Goal: Task Accomplishment & Management: Manage account settings

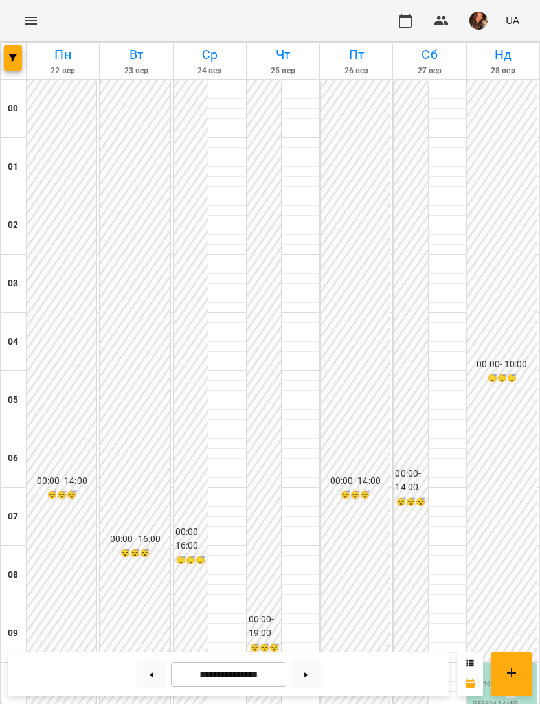
scroll to position [747, 0]
click at [10, 54] on icon "button" at bounding box center [13, 58] width 8 height 8
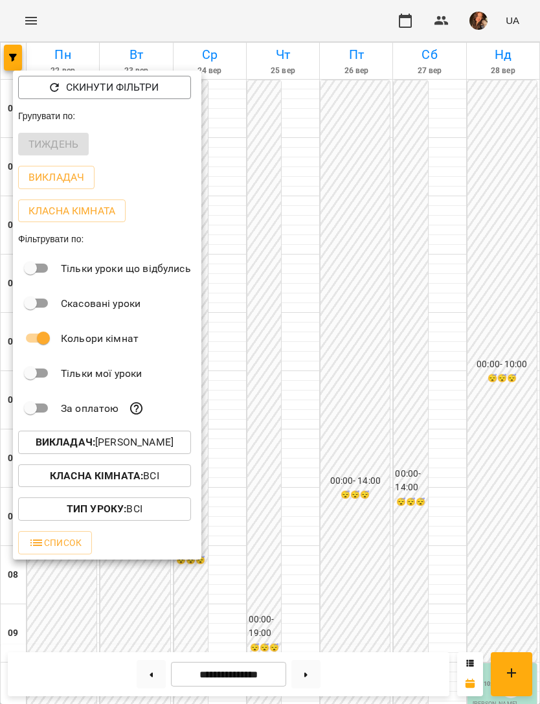
click at [191, 433] on button "Викладач : [PERSON_NAME]" at bounding box center [104, 442] width 173 height 23
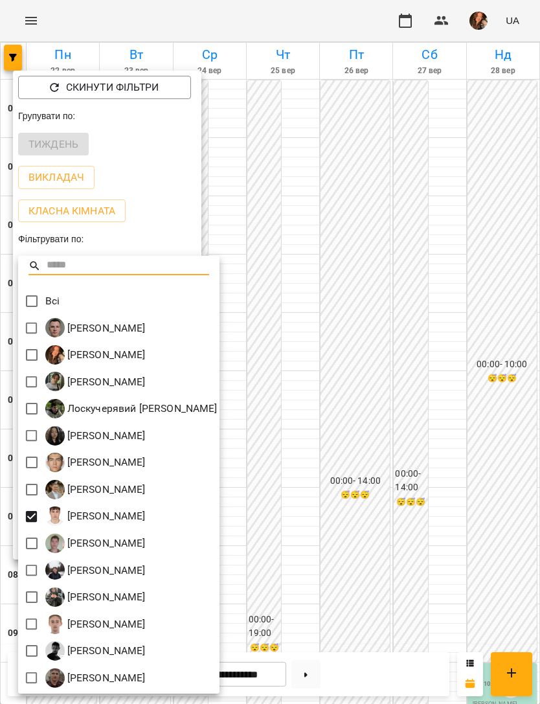
scroll to position [3, 0]
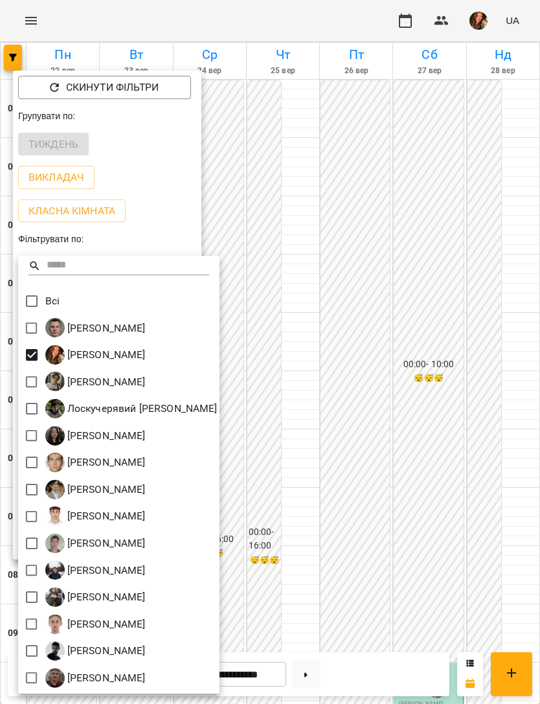
click at [428, 248] on div at bounding box center [270, 352] width 540 height 704
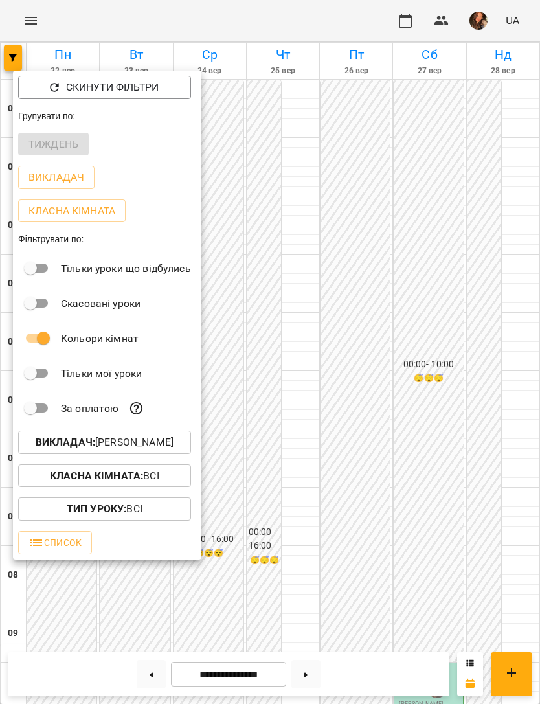
click at [419, 307] on div at bounding box center [270, 352] width 540 height 704
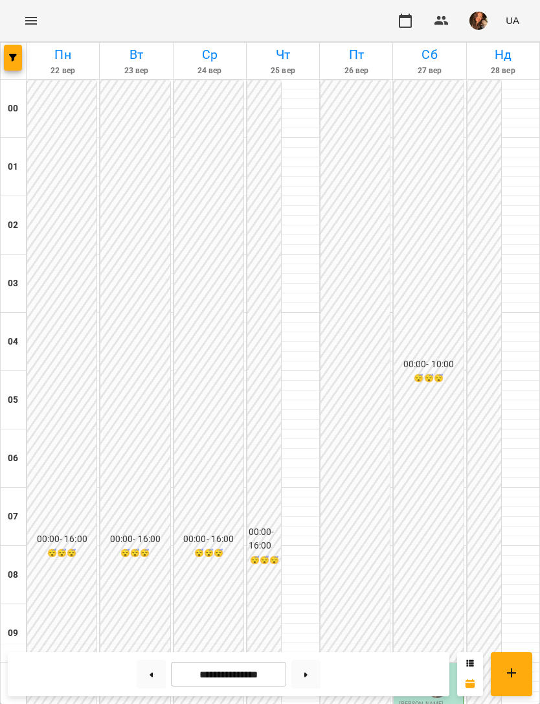
scroll to position [669, 0]
click at [157, 679] on button at bounding box center [151, 674] width 29 height 29
click at [304, 662] on button at bounding box center [306, 674] width 29 height 29
click at [12, 65] on button "button" at bounding box center [13, 58] width 18 height 26
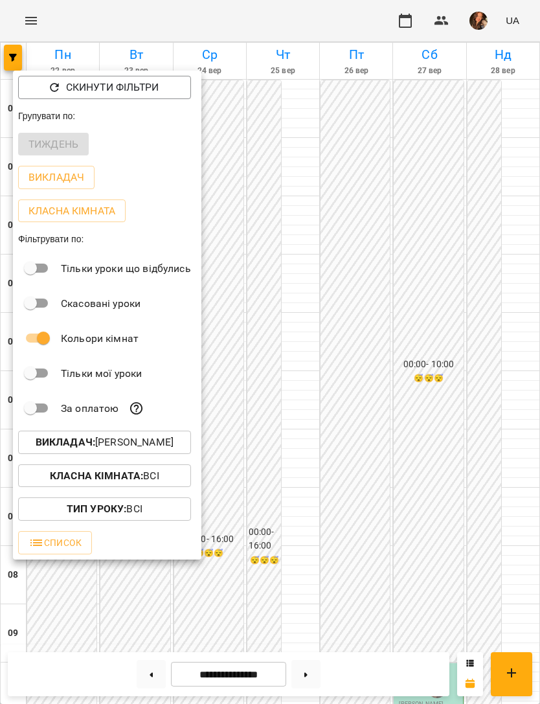
click at [174, 446] on p "Викладач : [PERSON_NAME]" at bounding box center [105, 443] width 138 height 16
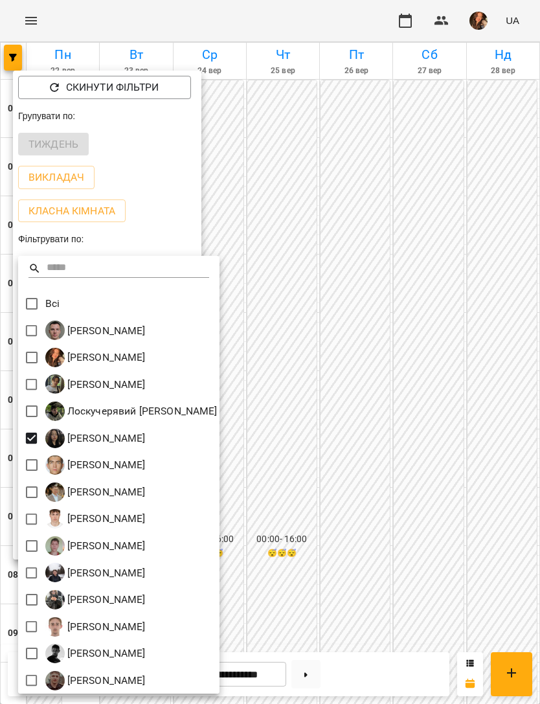
click at [389, 428] on div at bounding box center [270, 352] width 540 height 704
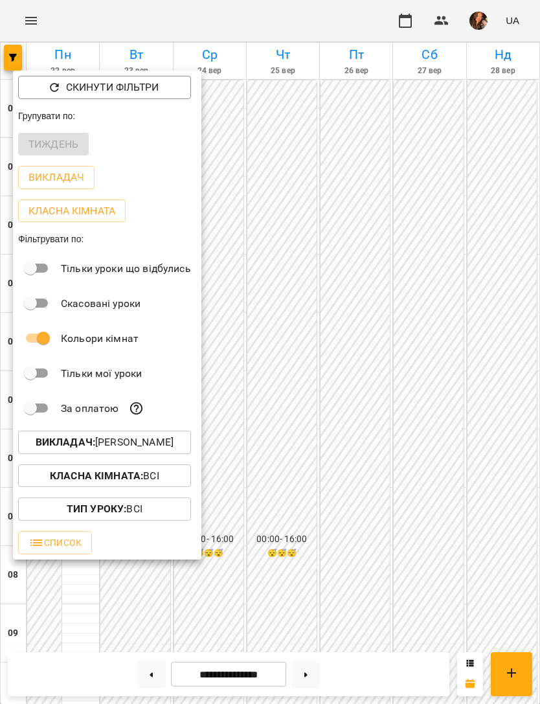
click at [380, 421] on div at bounding box center [270, 352] width 540 height 704
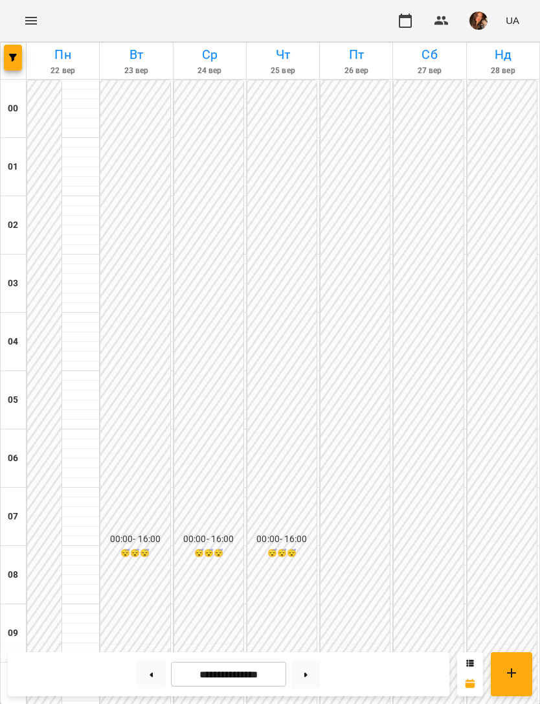
scroll to position [833, 0]
click at [19, 51] on button "button" at bounding box center [13, 58] width 18 height 26
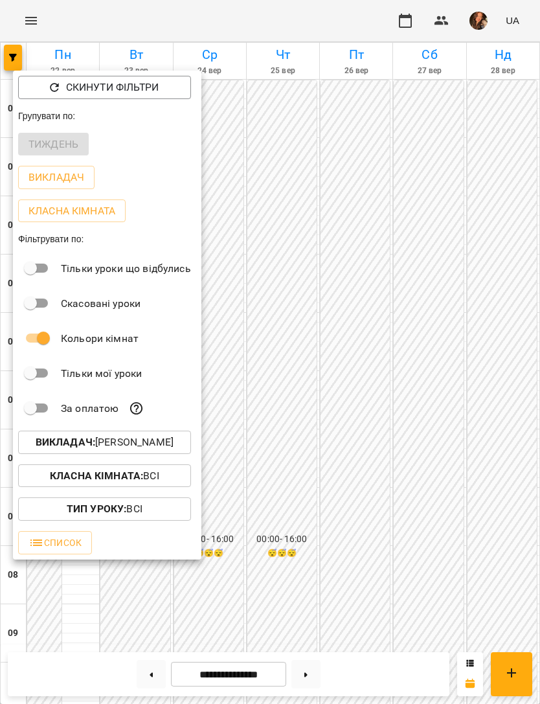
click at [296, 503] on div at bounding box center [270, 352] width 540 height 704
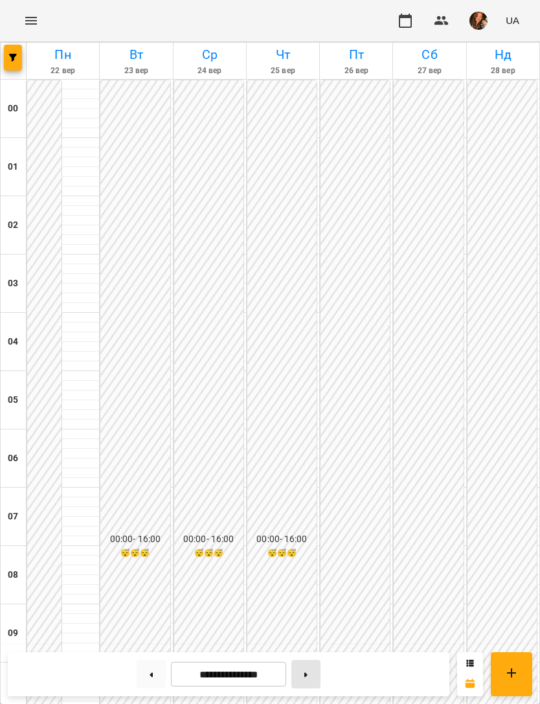
click at [305, 675] on button at bounding box center [306, 674] width 29 height 29
click at [150, 676] on icon at bounding box center [151, 675] width 3 height 5
type input "**********"
click at [5, 53] on button "button" at bounding box center [13, 58] width 18 height 26
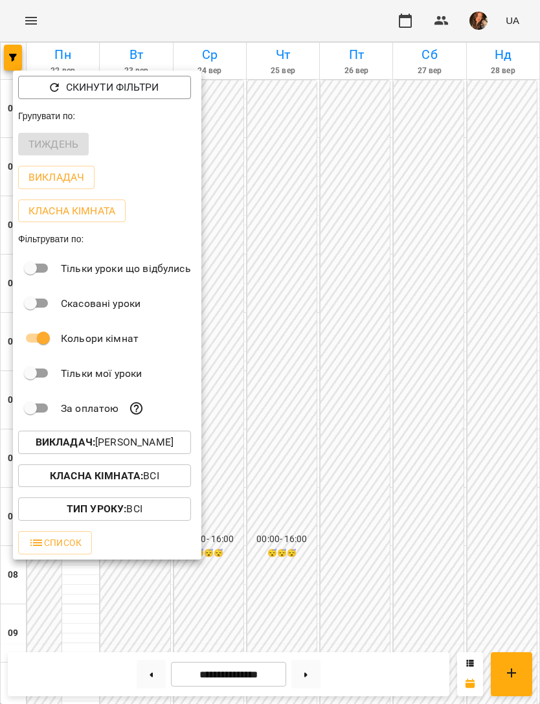
click at [174, 444] on p "Викладач : [PERSON_NAME]" at bounding box center [105, 443] width 138 height 16
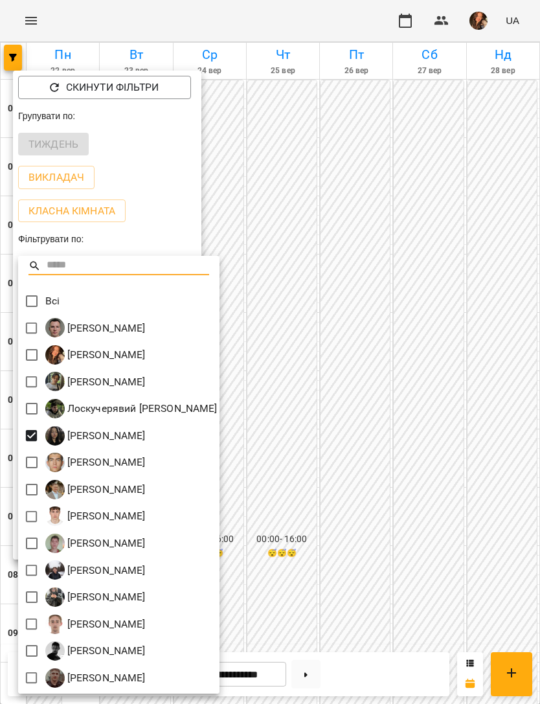
scroll to position [3, 0]
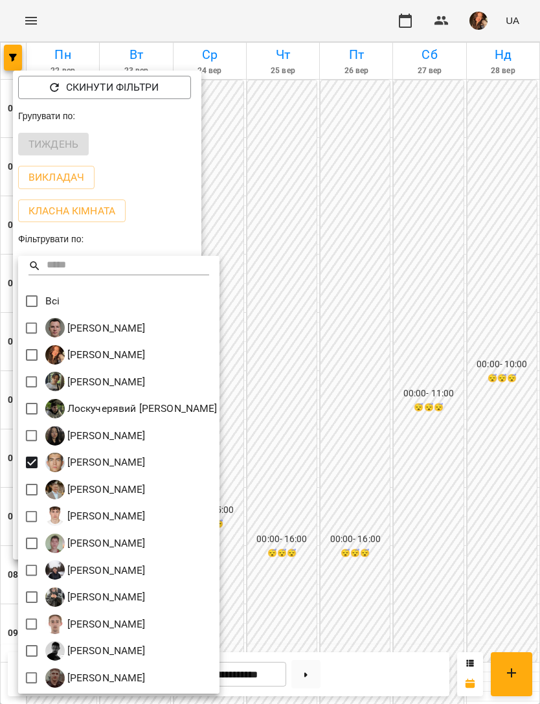
click at [407, 330] on div at bounding box center [270, 352] width 540 height 704
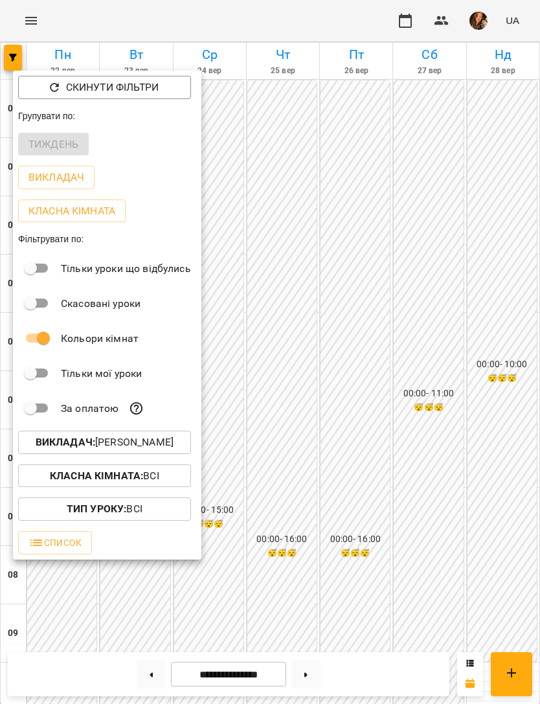
click at [418, 378] on div at bounding box center [270, 352] width 540 height 704
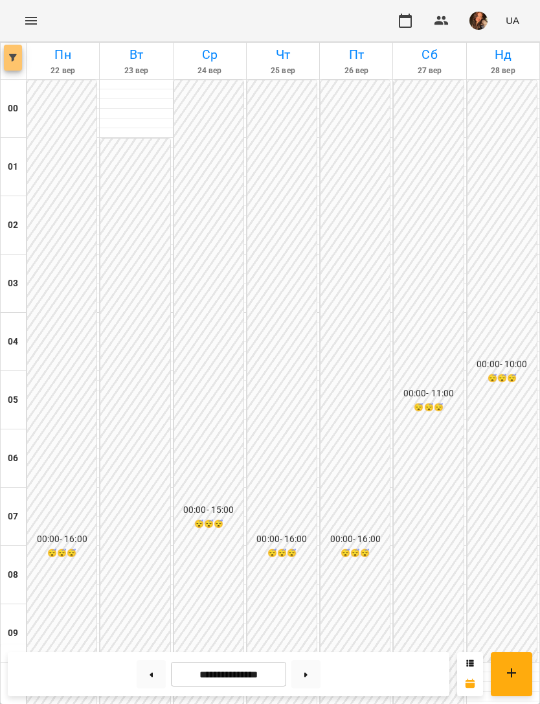
click at [8, 64] on button "button" at bounding box center [13, 58] width 18 height 26
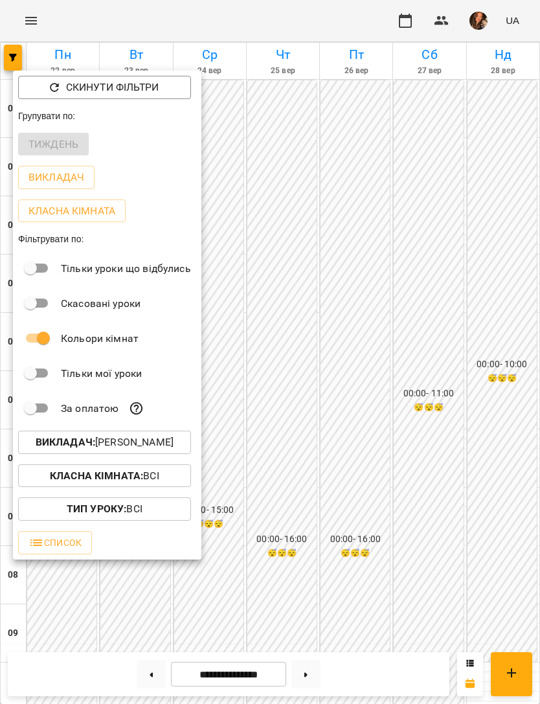
click at [174, 448] on p "Викладач : [PERSON_NAME]" at bounding box center [105, 443] width 138 height 16
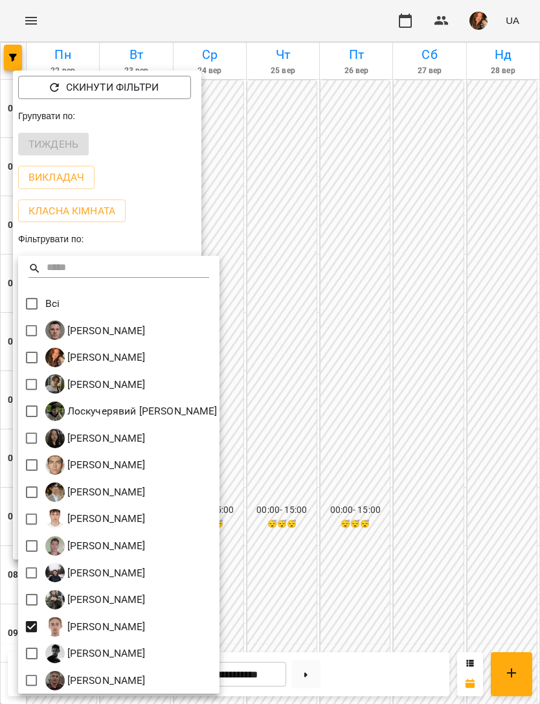
click at [424, 351] on div at bounding box center [270, 352] width 540 height 704
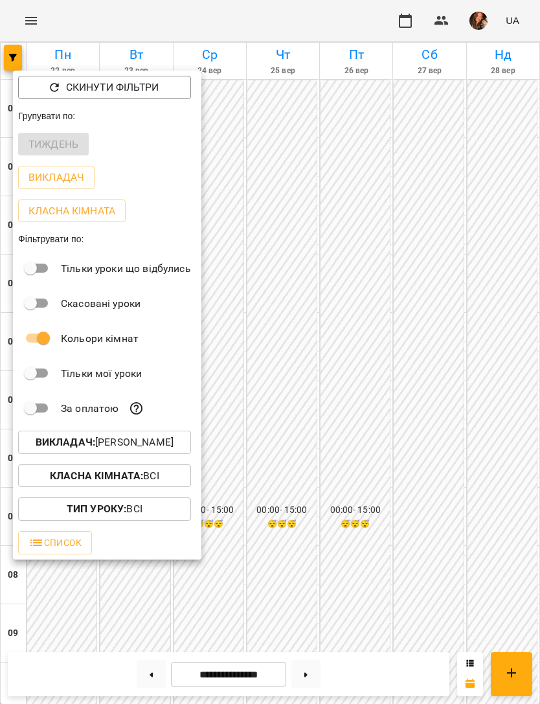
click at [450, 340] on div at bounding box center [270, 352] width 540 height 704
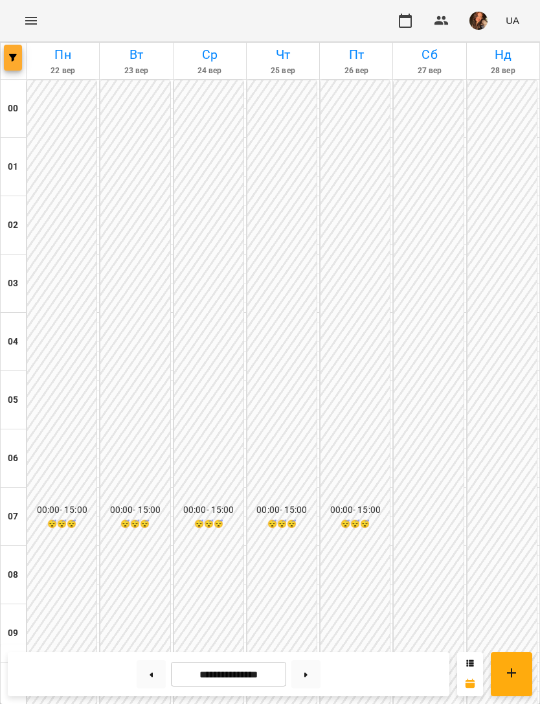
click at [8, 51] on button "button" at bounding box center [13, 58] width 18 height 26
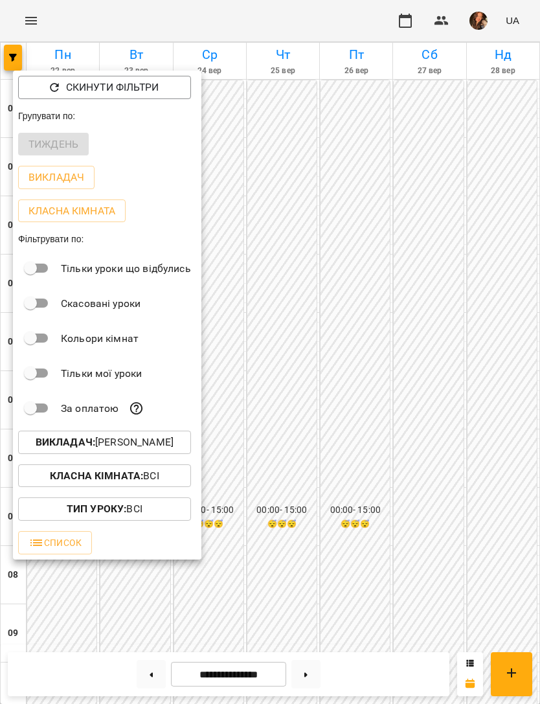
click at [408, 275] on div at bounding box center [270, 352] width 540 height 704
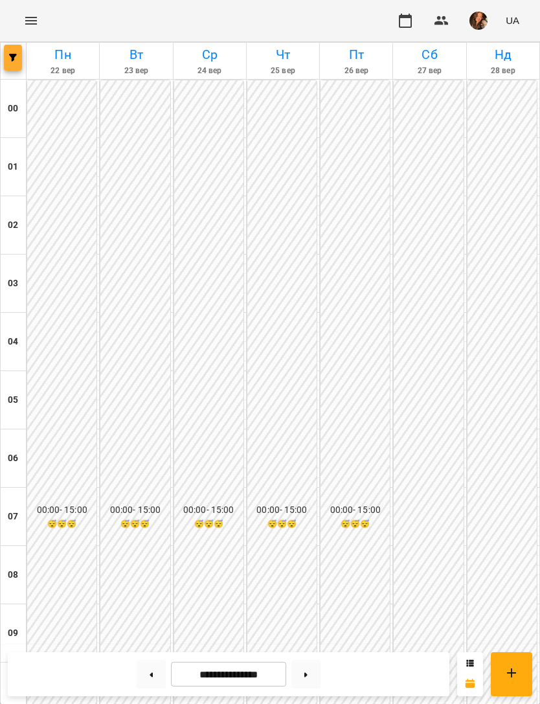
click at [16, 63] on button "button" at bounding box center [13, 58] width 18 height 26
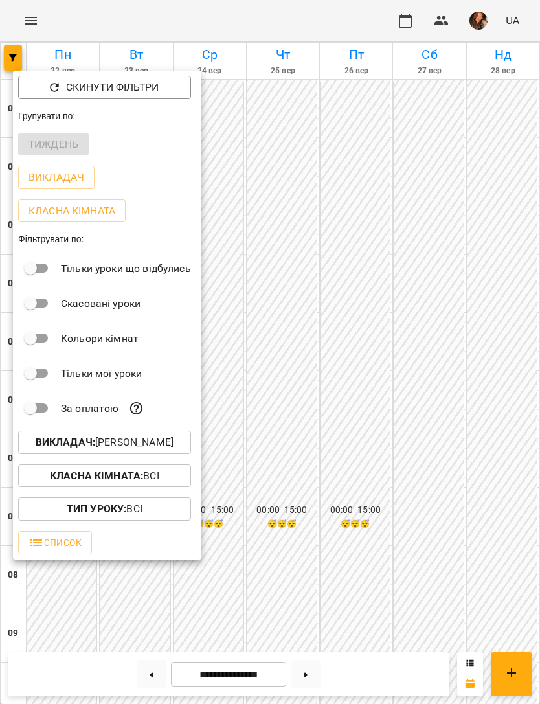
click at [169, 448] on p "Викладач : [PERSON_NAME]" at bounding box center [105, 443] width 138 height 16
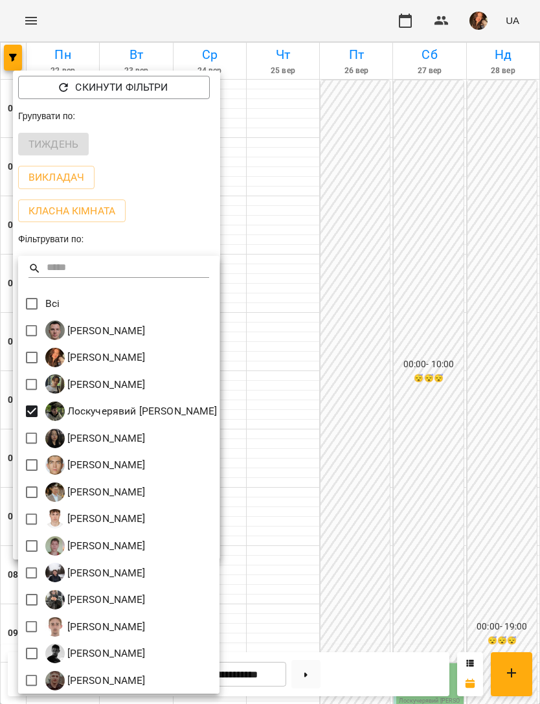
click at [395, 373] on div at bounding box center [270, 352] width 540 height 704
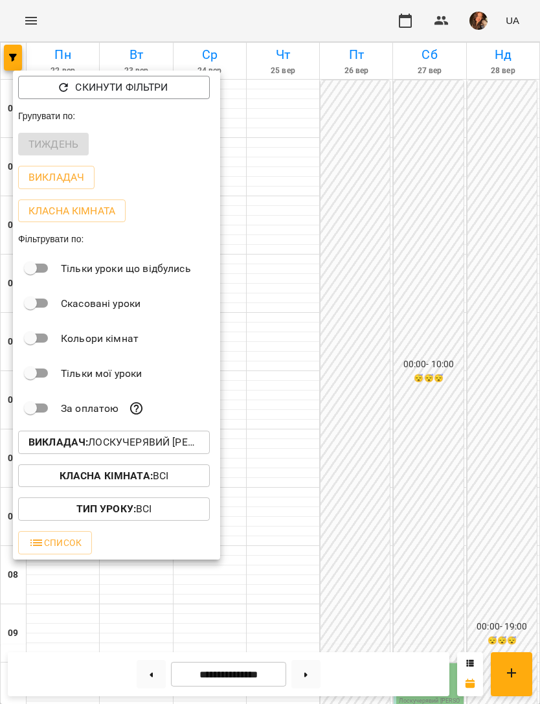
click at [428, 349] on div at bounding box center [270, 352] width 540 height 704
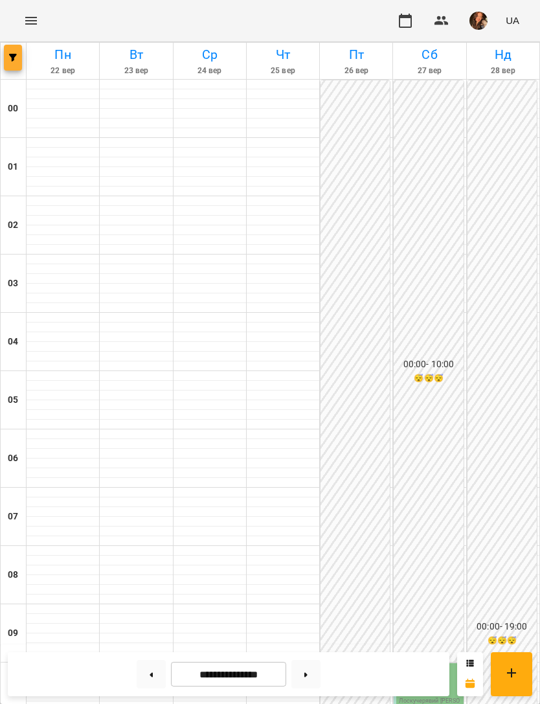
click at [21, 61] on span "button" at bounding box center [13, 58] width 18 height 8
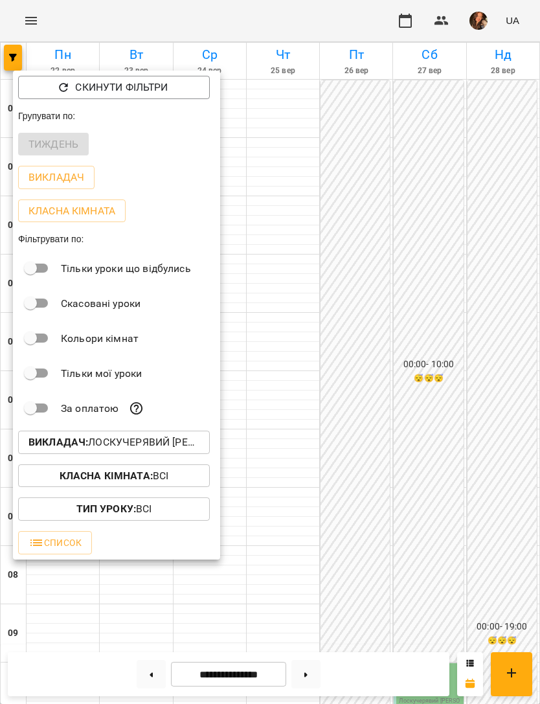
click at [189, 439] on p "Викладач : [PERSON_NAME] [PERSON_NAME]" at bounding box center [114, 443] width 171 height 16
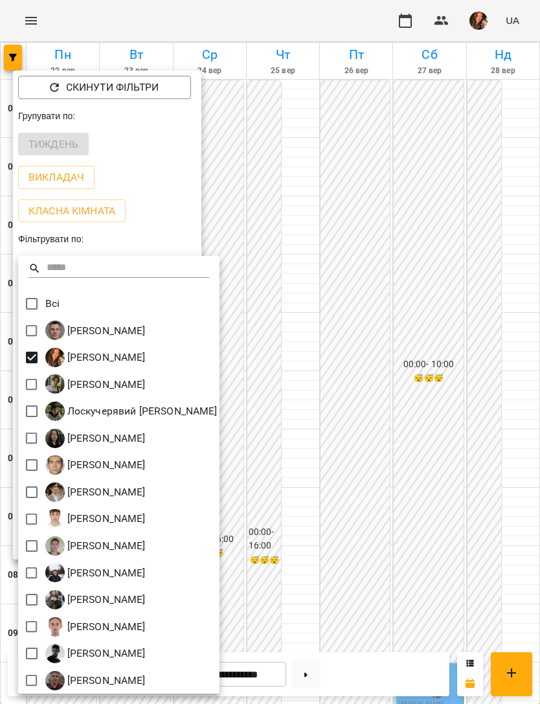
click at [419, 246] on div at bounding box center [270, 352] width 540 height 704
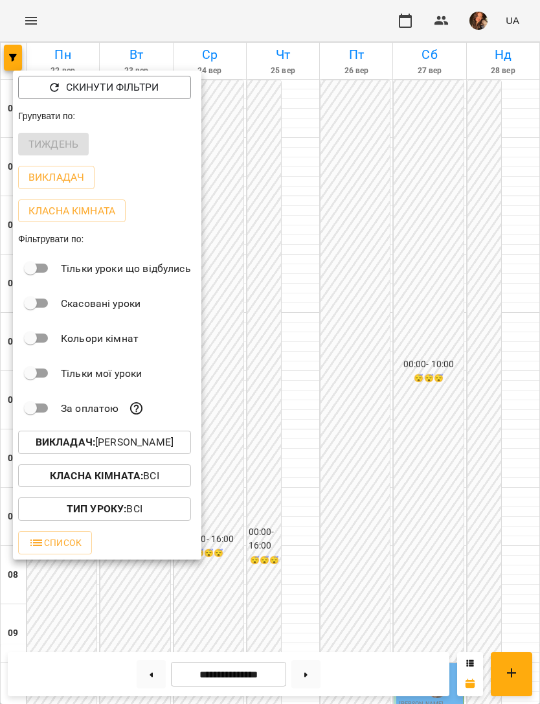
click at [422, 265] on div at bounding box center [270, 352] width 540 height 704
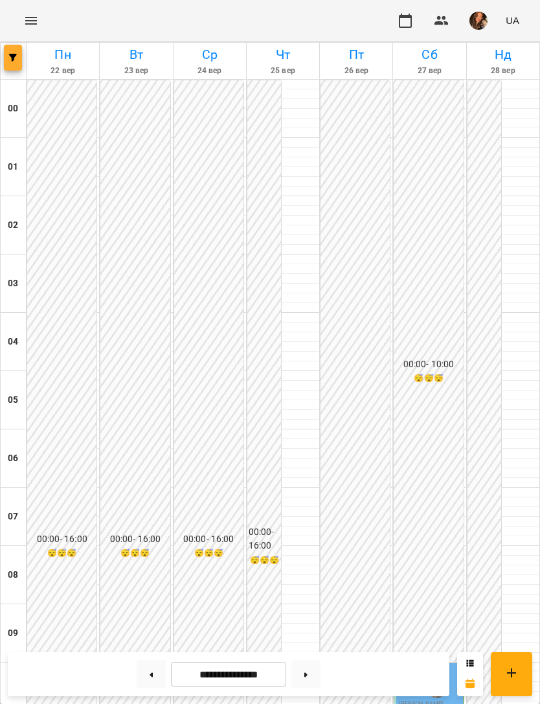
click at [8, 61] on span "button" at bounding box center [13, 58] width 18 height 8
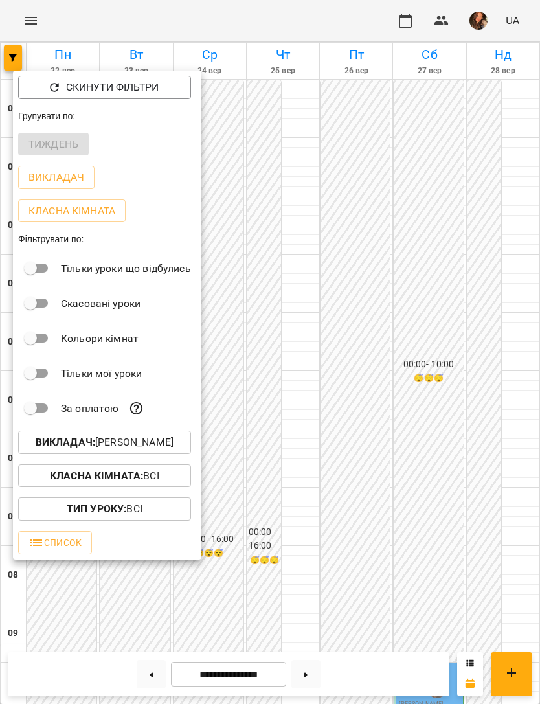
click at [137, 454] on button "Викладач : [PERSON_NAME]" at bounding box center [104, 442] width 173 height 23
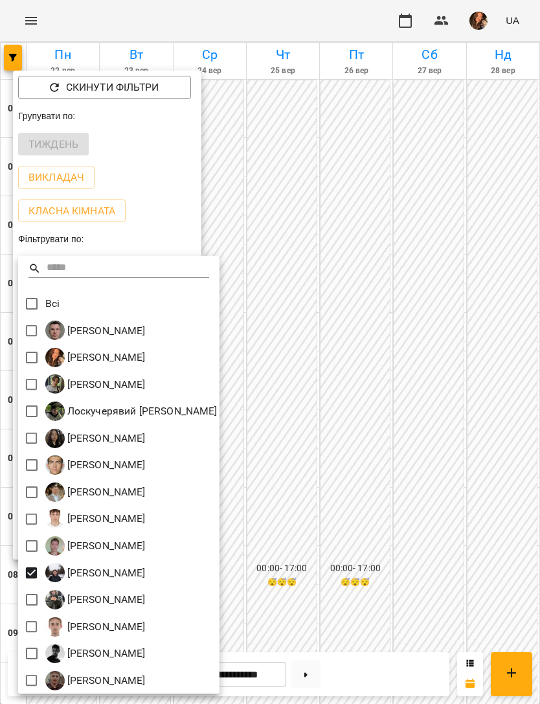
click at [402, 275] on div at bounding box center [270, 352] width 540 height 704
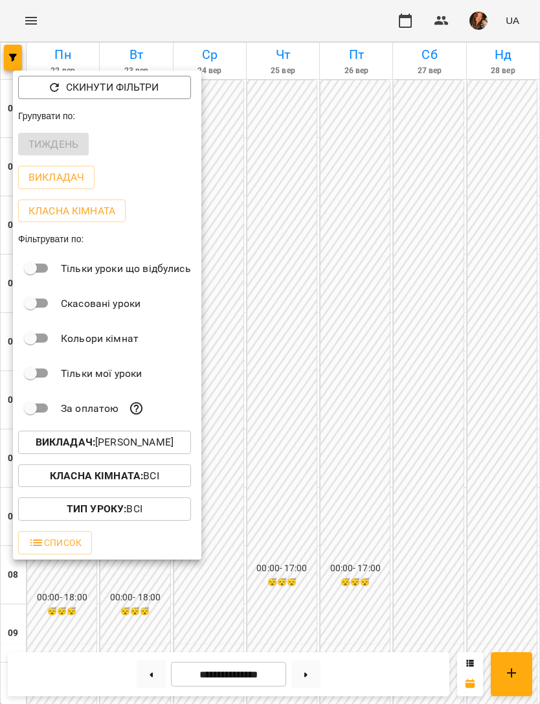
click at [394, 289] on div at bounding box center [270, 352] width 540 height 704
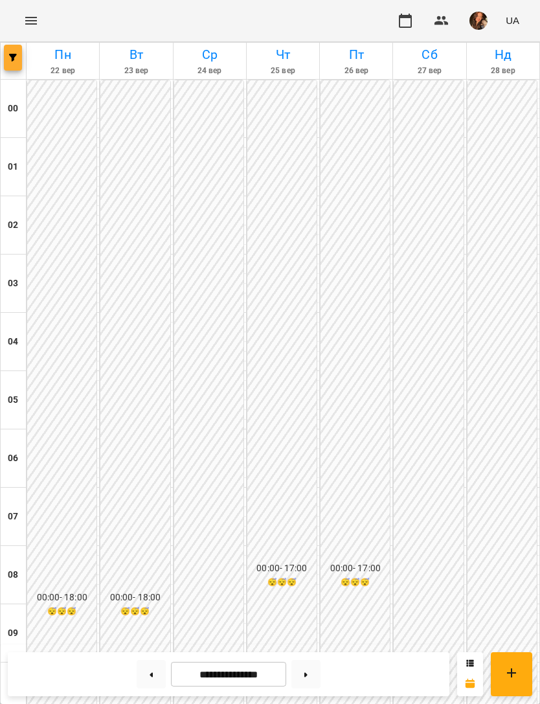
click at [8, 67] on button "button" at bounding box center [13, 58] width 18 height 26
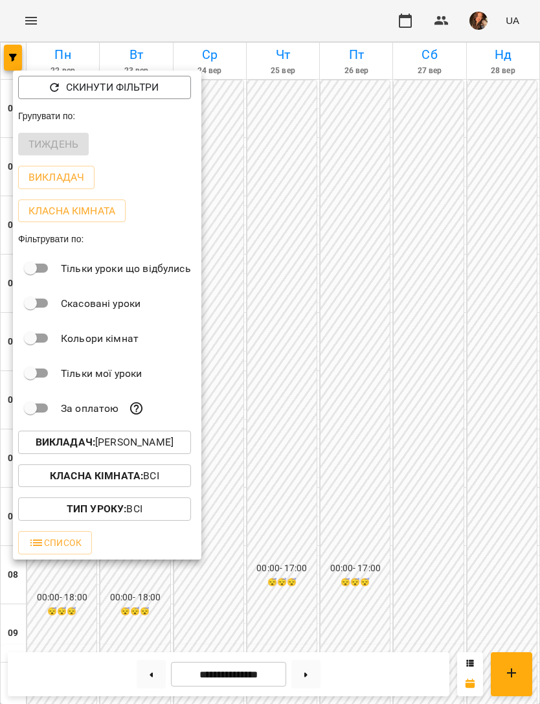
click at [174, 449] on p "Викладач : [PERSON_NAME]" at bounding box center [105, 443] width 138 height 16
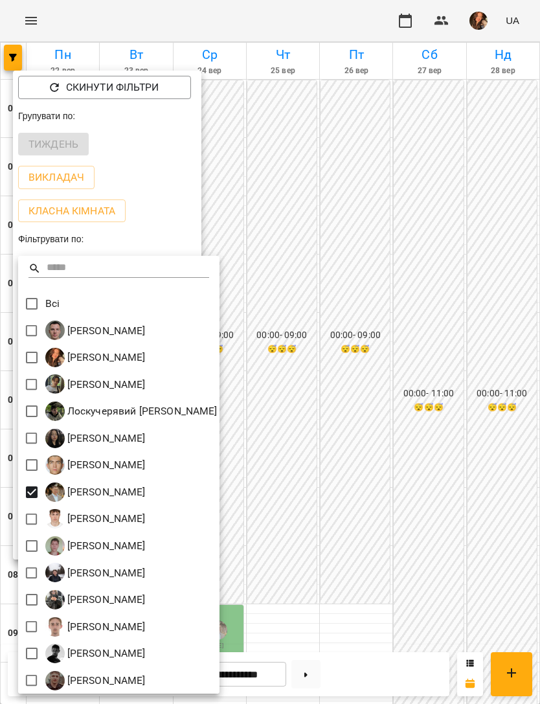
click at [389, 275] on div at bounding box center [270, 352] width 540 height 704
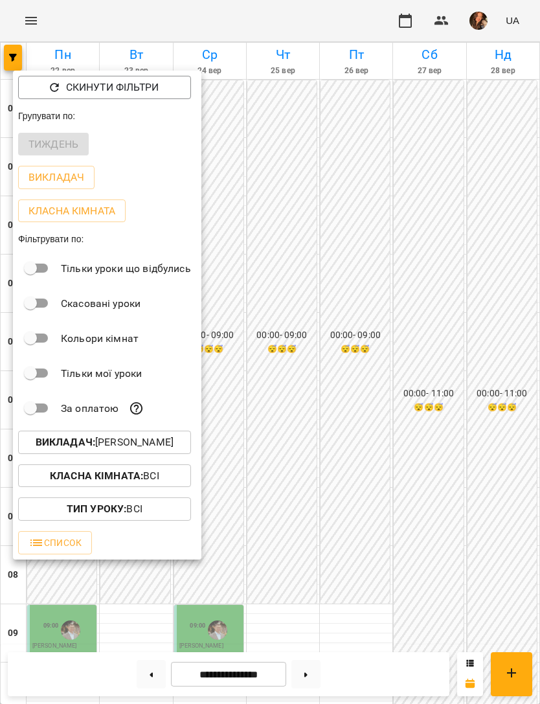
click at [405, 289] on div at bounding box center [270, 352] width 540 height 704
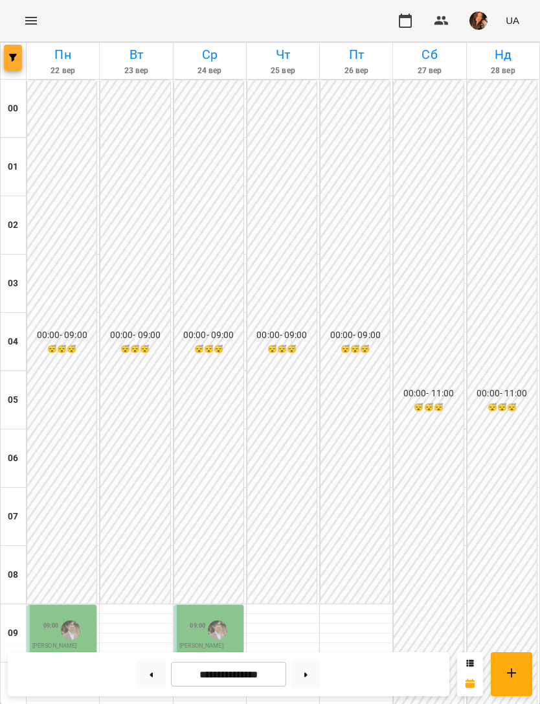
click at [15, 67] on button "button" at bounding box center [13, 58] width 18 height 26
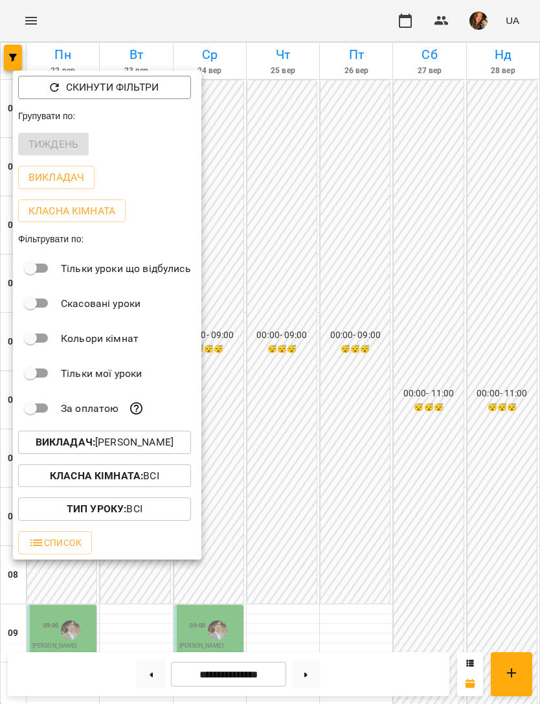
click at [165, 441] on p "Викладач : [PERSON_NAME]" at bounding box center [105, 443] width 138 height 16
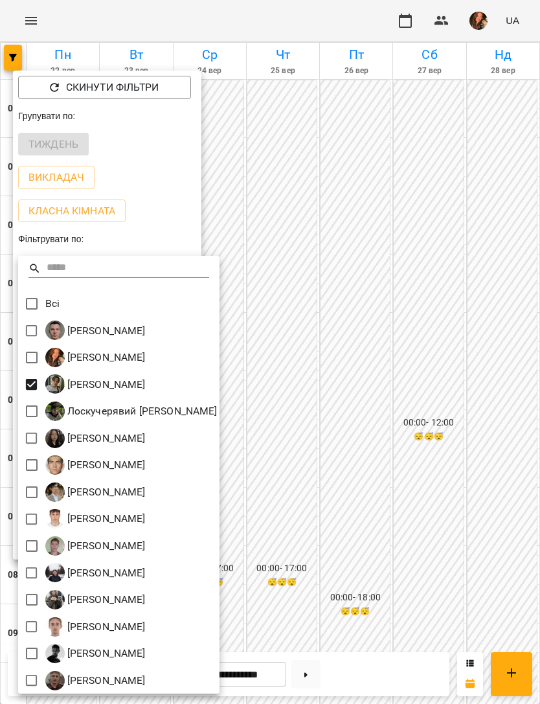
click at [416, 297] on div at bounding box center [270, 352] width 540 height 704
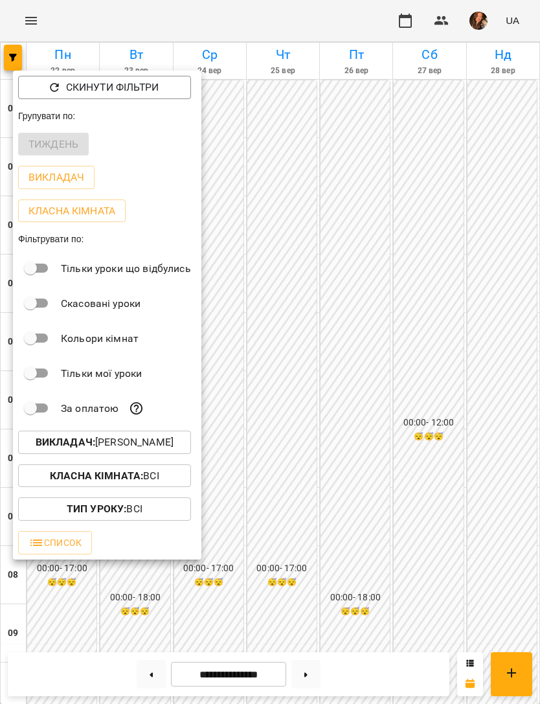
click at [450, 283] on div at bounding box center [270, 352] width 540 height 704
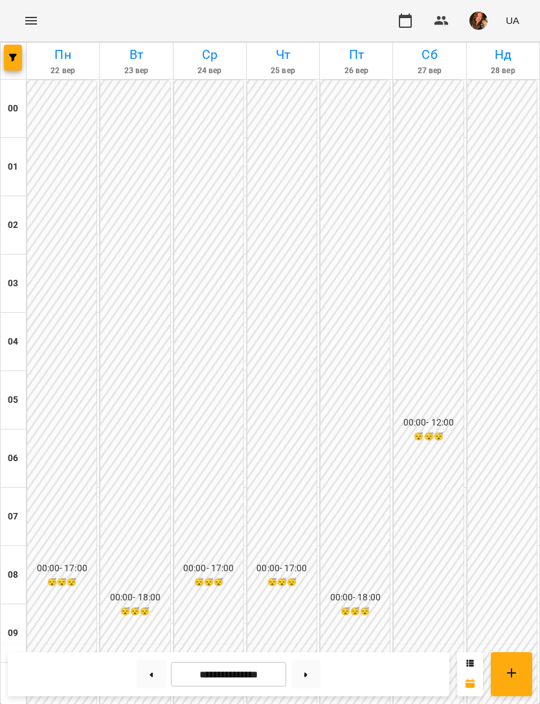
scroll to position [393, 0]
click at [9, 60] on icon "button" at bounding box center [13, 58] width 8 height 8
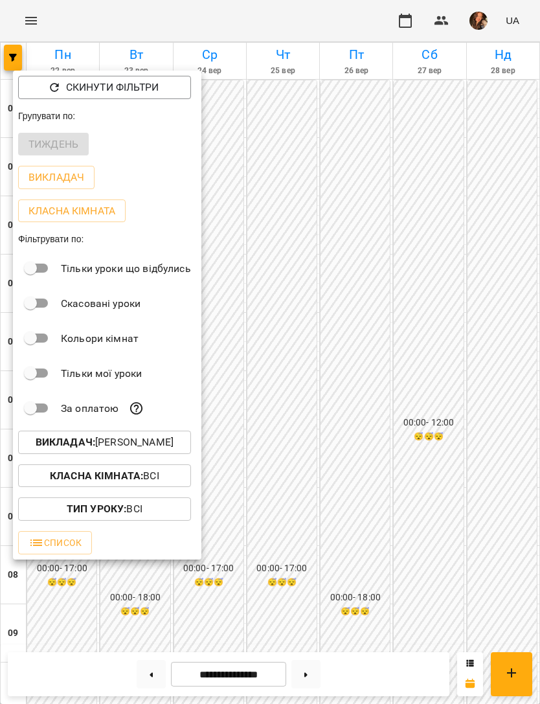
click at [157, 452] on button "Викладач : [PERSON_NAME]" at bounding box center [104, 442] width 173 height 23
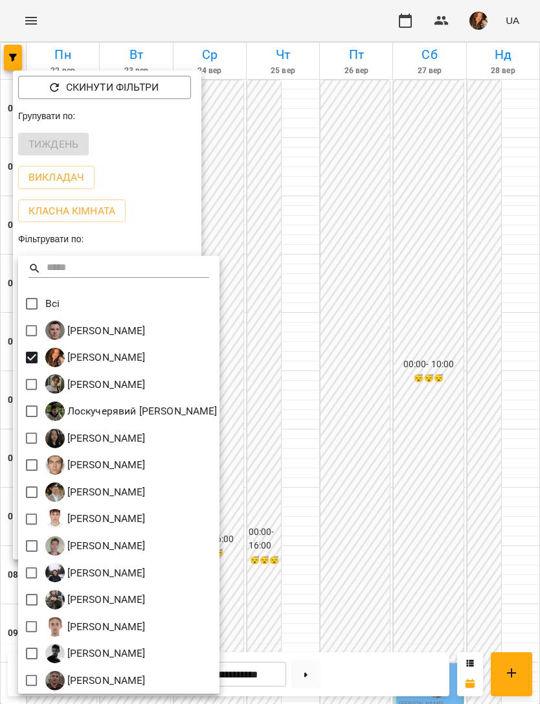
click at [422, 428] on div at bounding box center [270, 352] width 540 height 704
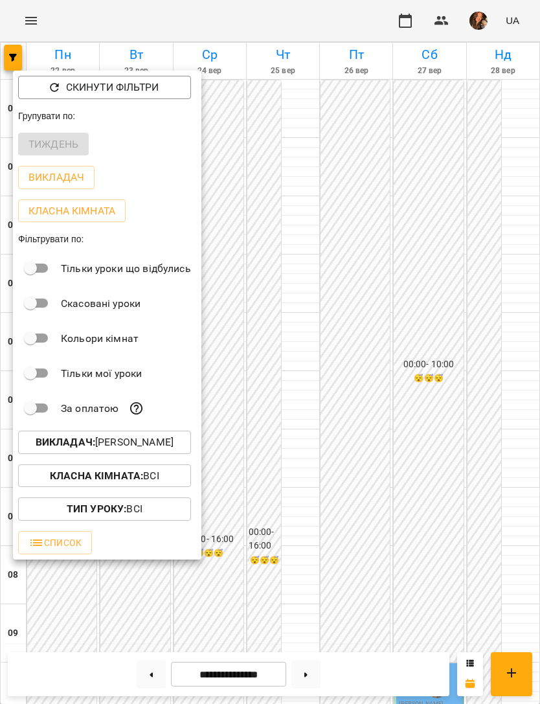
click at [436, 413] on div at bounding box center [270, 352] width 540 height 704
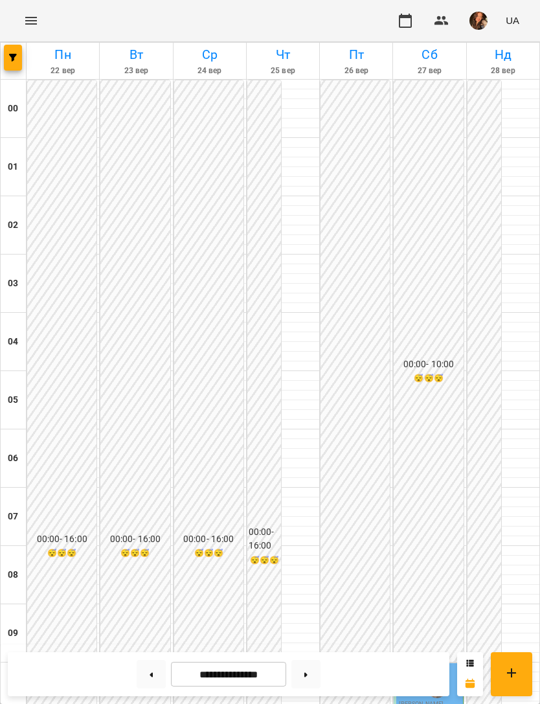
scroll to position [696, 0]
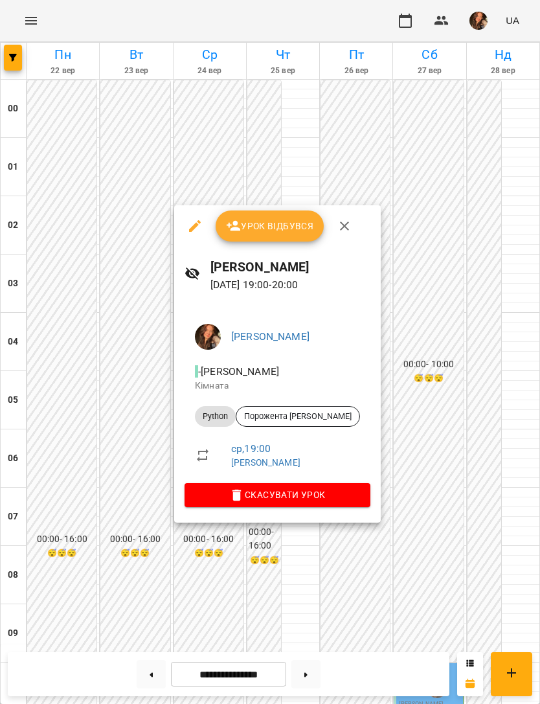
click at [404, 586] on div at bounding box center [270, 352] width 540 height 704
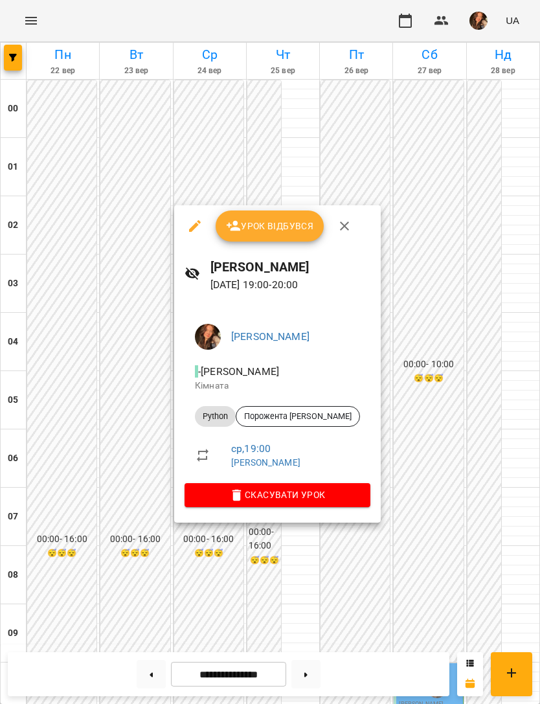
click at [356, 587] on div at bounding box center [270, 352] width 540 height 704
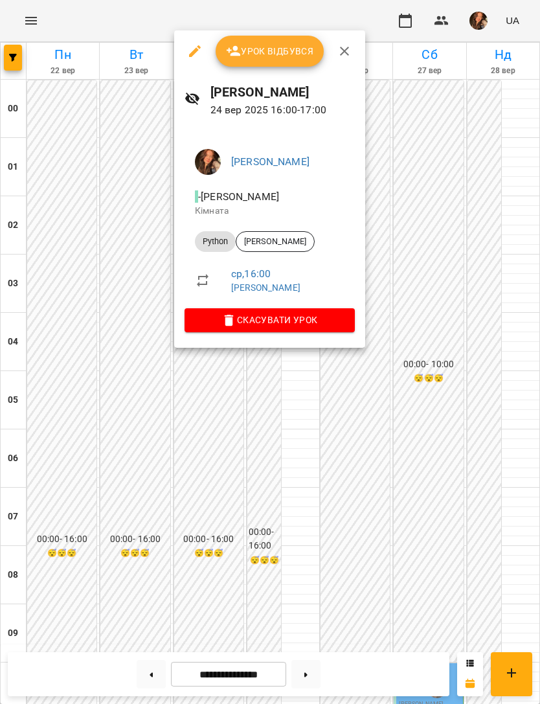
click at [284, 54] on span "Урок відбувся" at bounding box center [270, 51] width 88 height 16
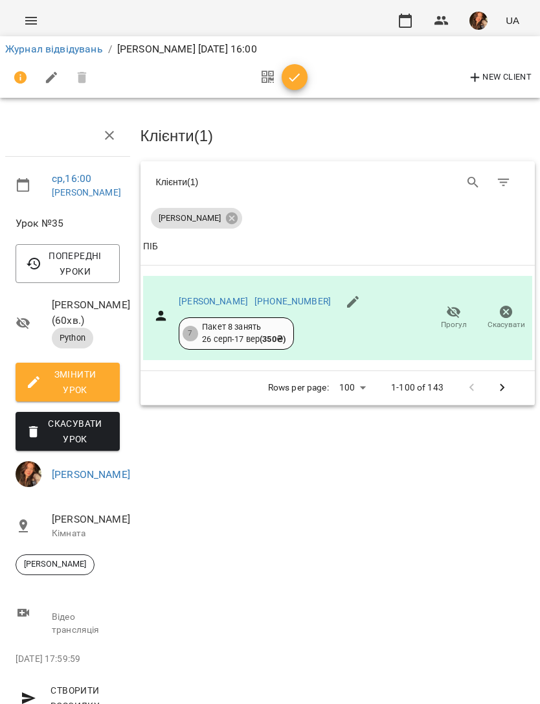
click at [295, 84] on icon "button" at bounding box center [295, 78] width 16 height 16
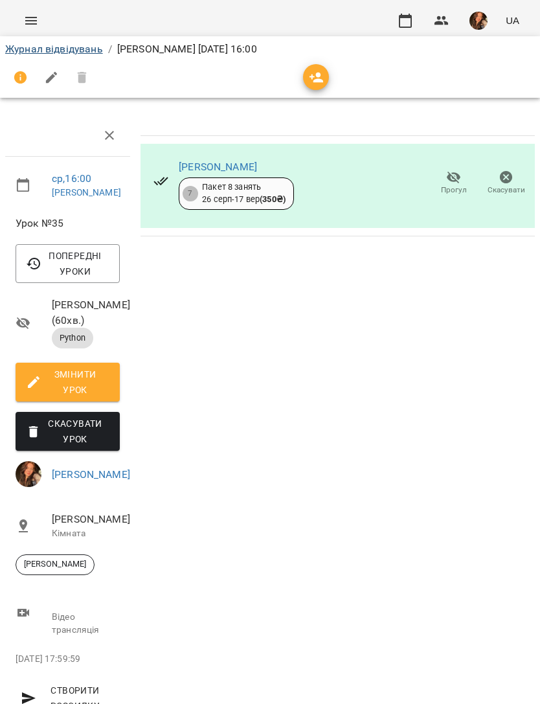
click at [87, 51] on link "Журнал відвідувань" at bounding box center [54, 49] width 98 height 12
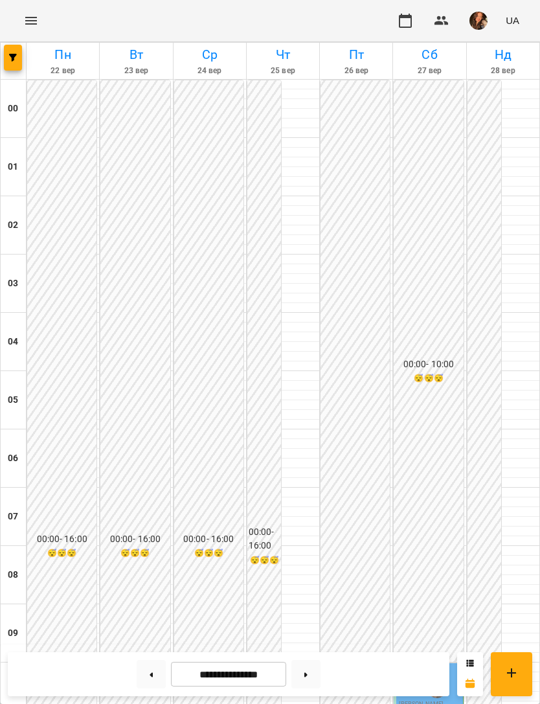
scroll to position [705, 0]
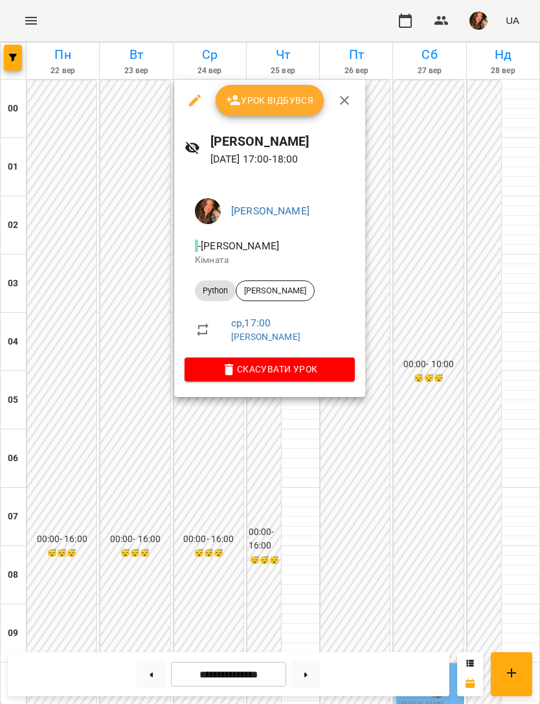
click at [295, 102] on span "Урок відбувся" at bounding box center [270, 101] width 88 height 16
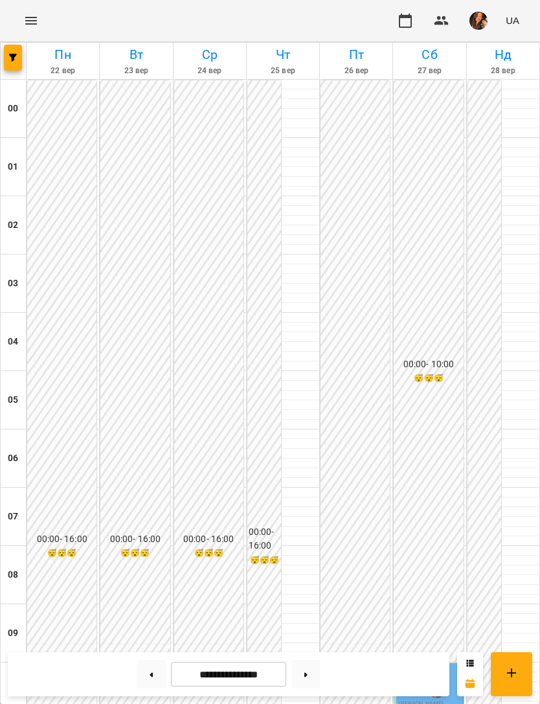
scroll to position [709, 0]
click at [146, 682] on button at bounding box center [151, 674] width 29 height 29
type input "**********"
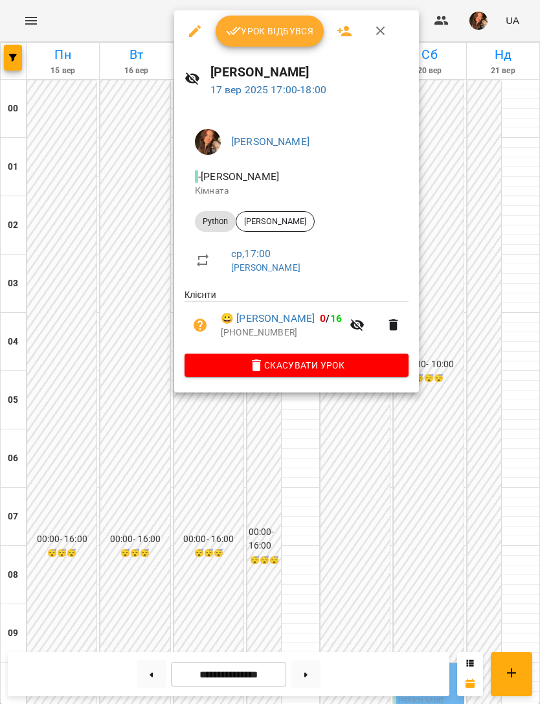
click at [290, 37] on span "Урок відбувся" at bounding box center [270, 31] width 88 height 16
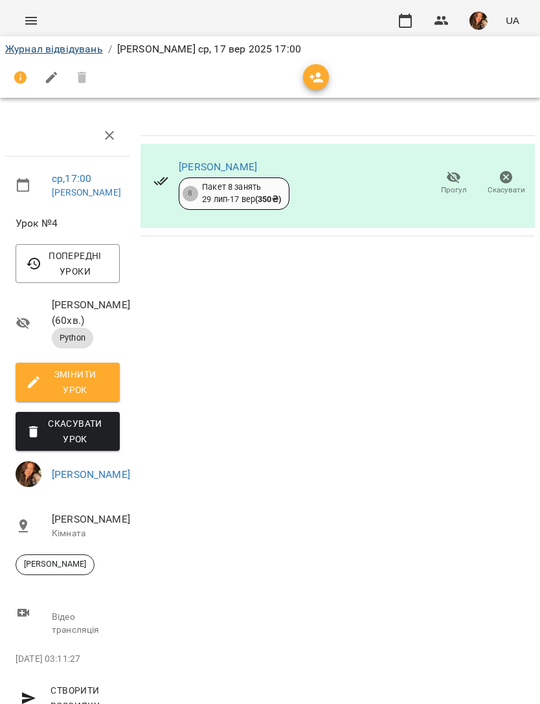
click at [84, 52] on link "Журнал відвідувань" at bounding box center [54, 49] width 98 height 12
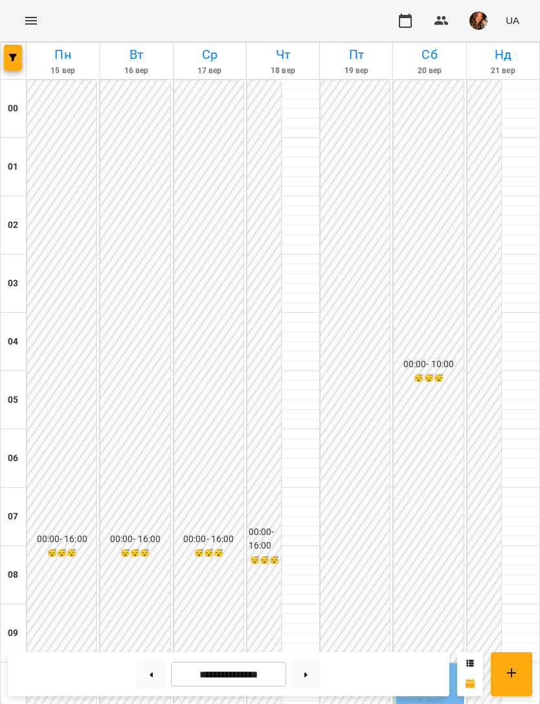
scroll to position [803, 0]
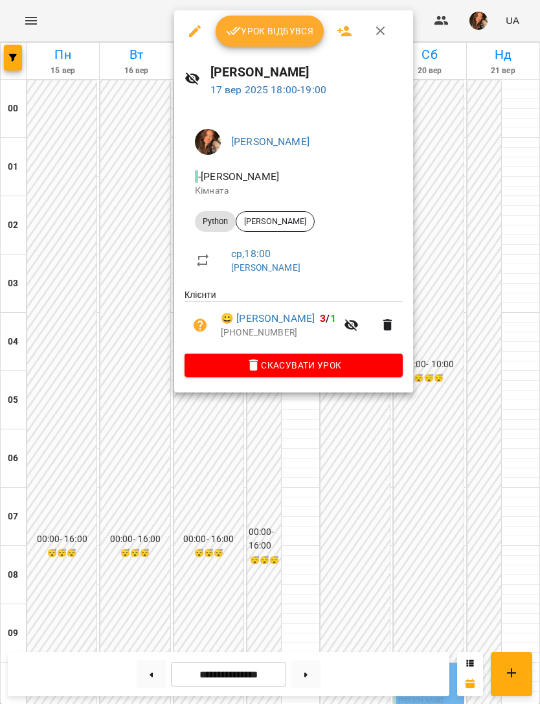
click at [303, 33] on span "Урок відбувся" at bounding box center [270, 31] width 88 height 16
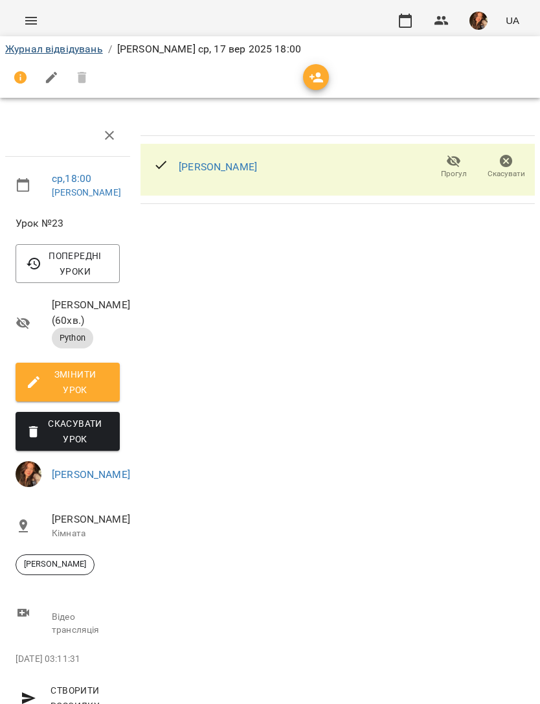
click at [95, 51] on link "Журнал відвідувань" at bounding box center [54, 49] width 98 height 12
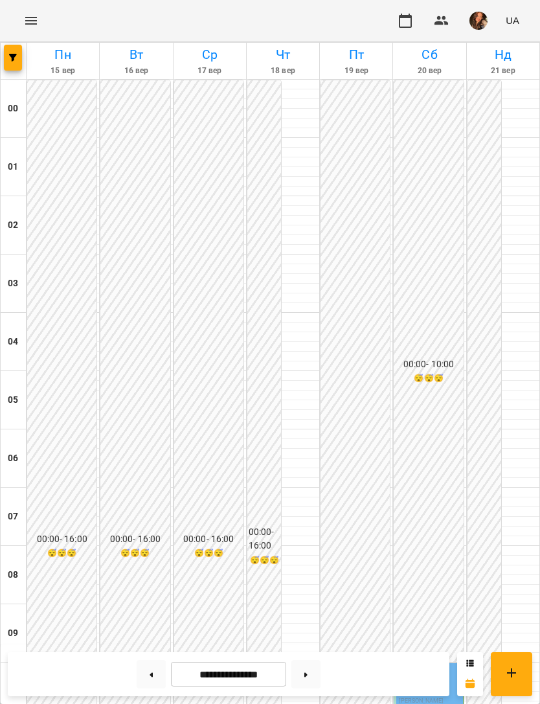
scroll to position [745, 0]
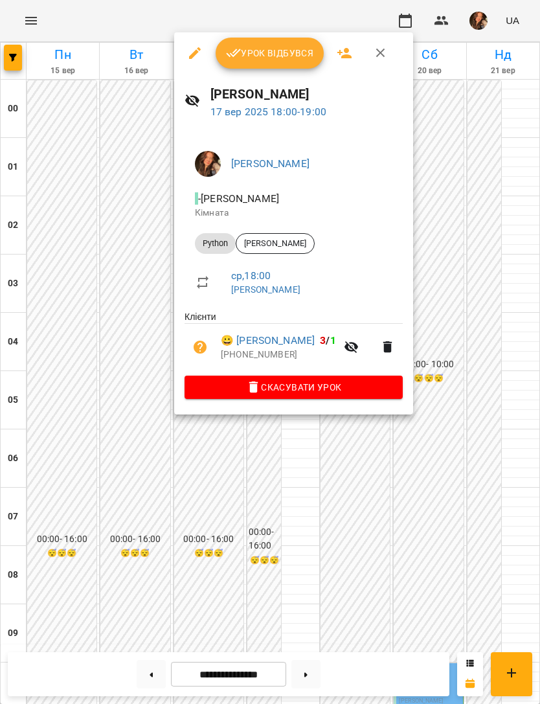
click at [295, 54] on span "Урок відбувся" at bounding box center [270, 53] width 88 height 16
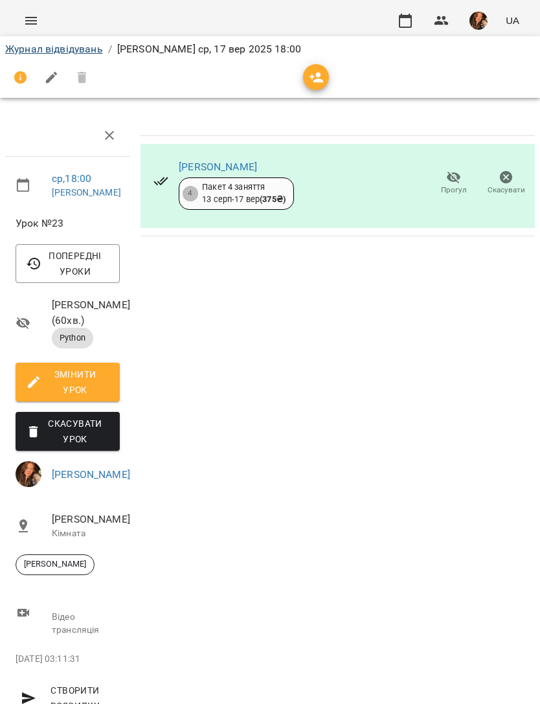
click at [56, 54] on link "Журнал відвідувань" at bounding box center [54, 49] width 98 height 12
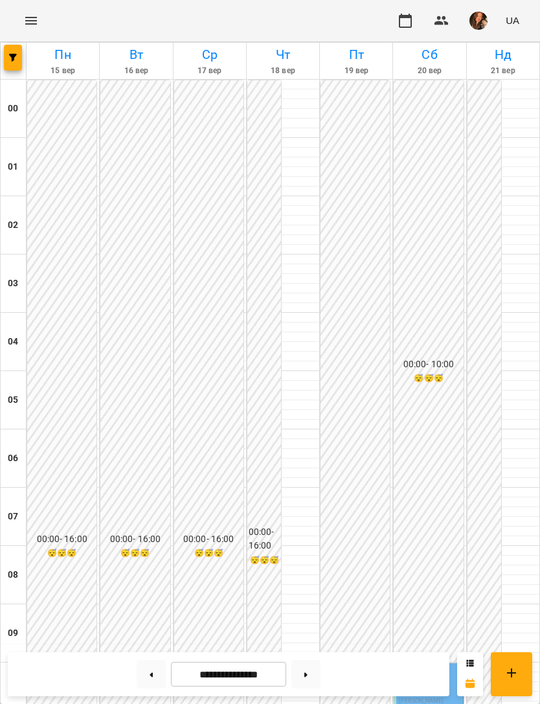
scroll to position [761, 0]
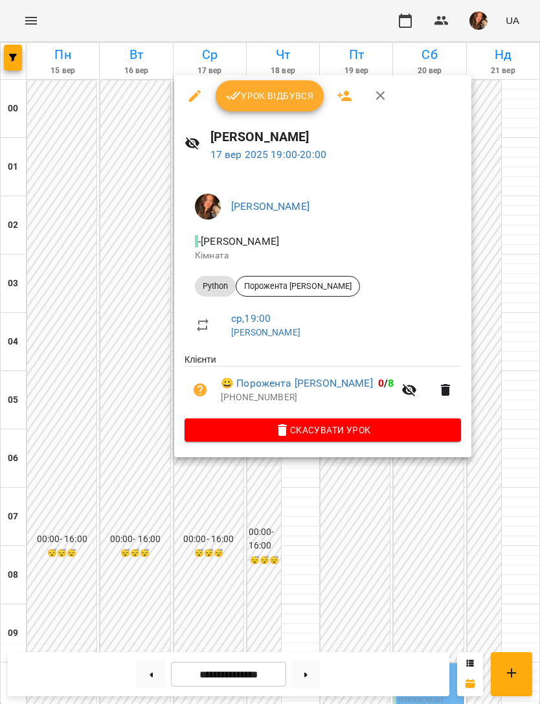
click at [297, 102] on span "Урок відбувся" at bounding box center [270, 96] width 88 height 16
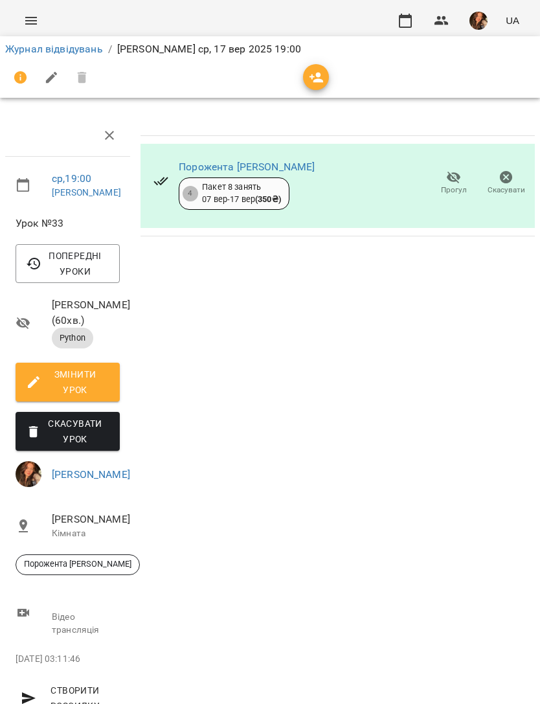
click at [84, 53] on link "Журнал відвідувань" at bounding box center [54, 49] width 98 height 12
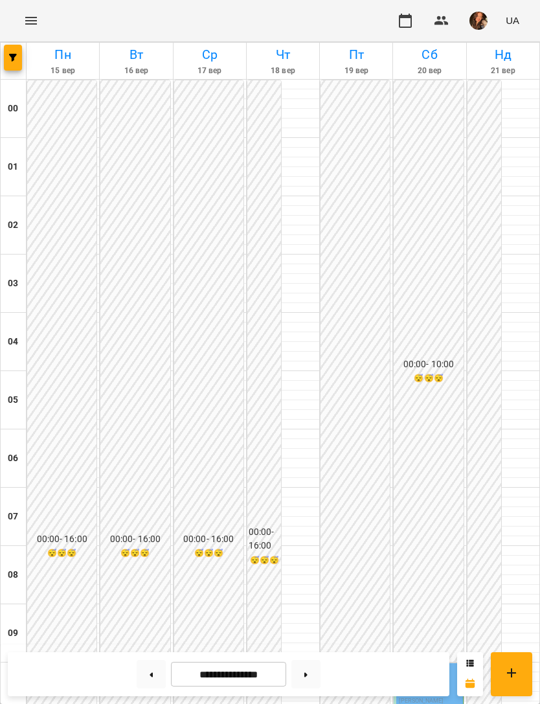
scroll to position [670, 0]
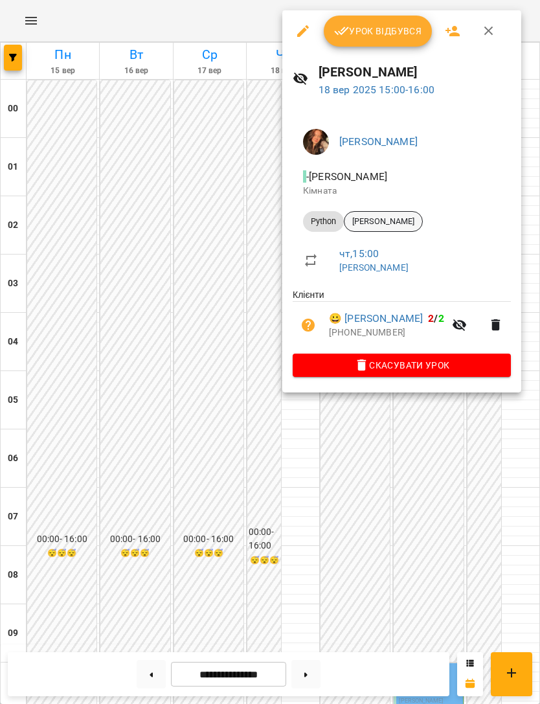
click at [389, 225] on span "[PERSON_NAME]" at bounding box center [384, 222] width 78 height 12
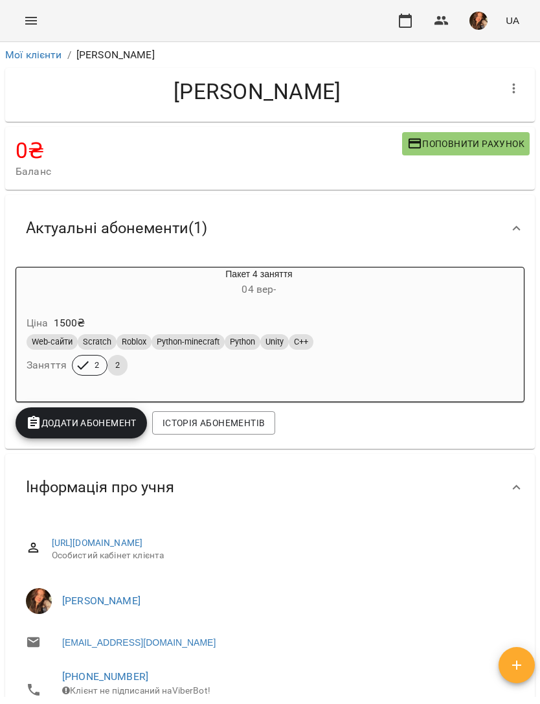
click at [516, 90] on icon "button" at bounding box center [515, 89] width 16 height 16
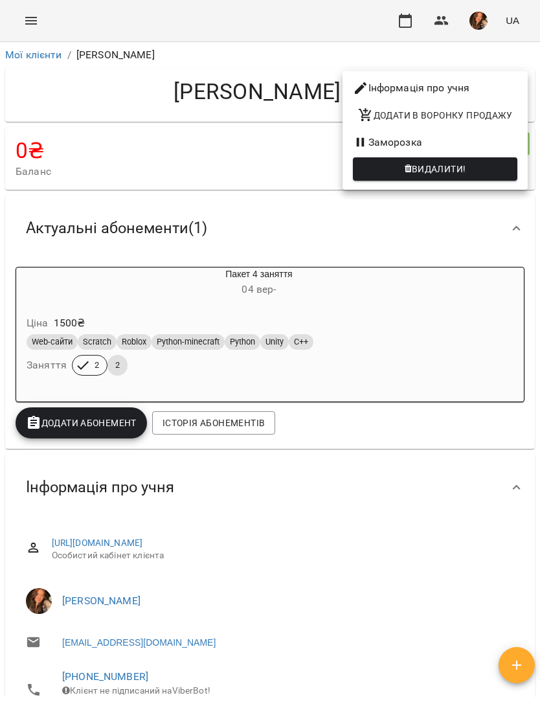
click at [483, 321] on div at bounding box center [270, 352] width 540 height 704
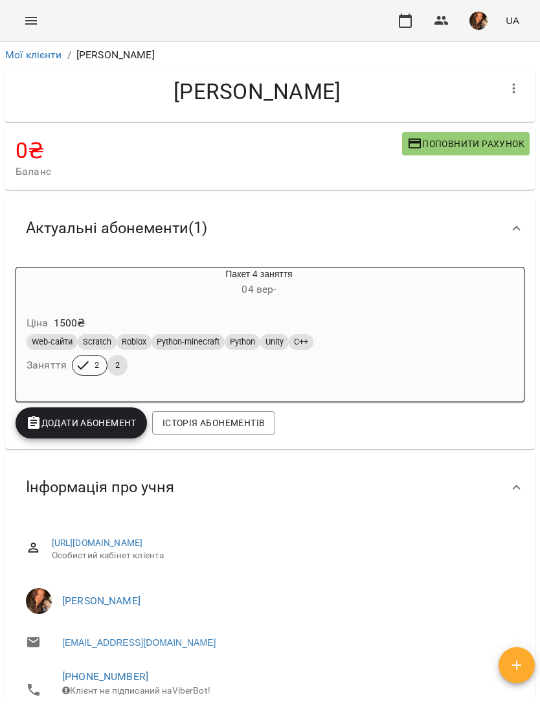
click at [516, 89] on icon "button" at bounding box center [515, 89] width 16 height 16
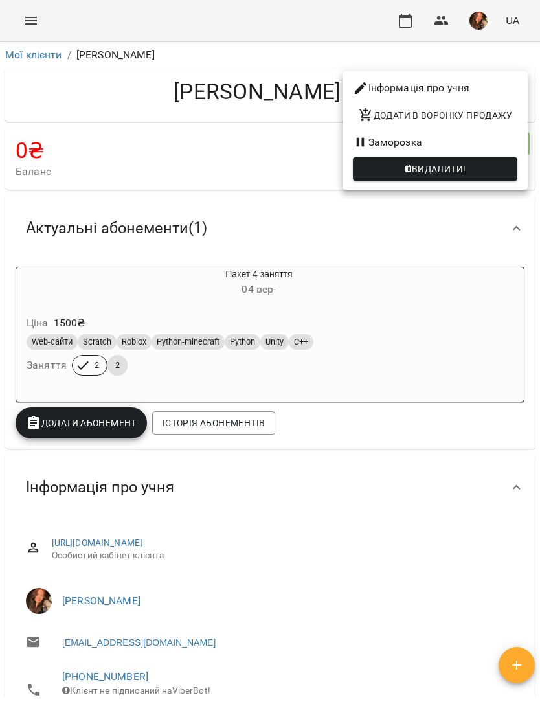
click at [483, 83] on li "Інформація про учня" at bounding box center [435, 87] width 185 height 23
select select "**"
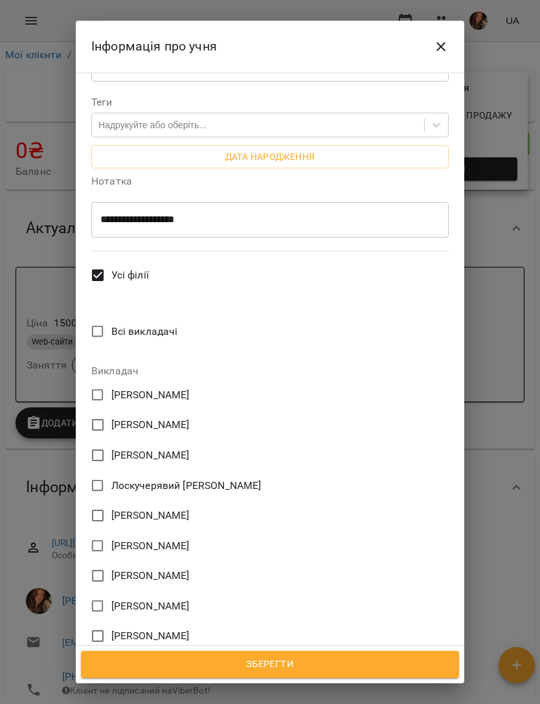
scroll to position [505, 0]
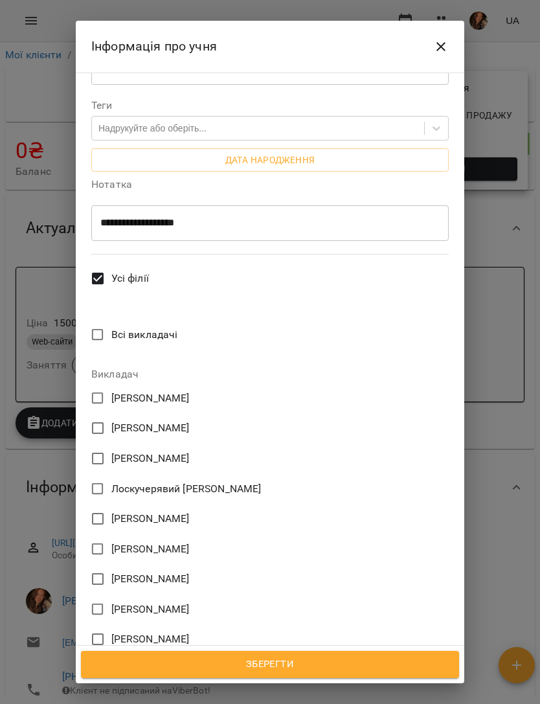
click at [310, 660] on span "Зберегти" at bounding box center [270, 664] width 350 height 17
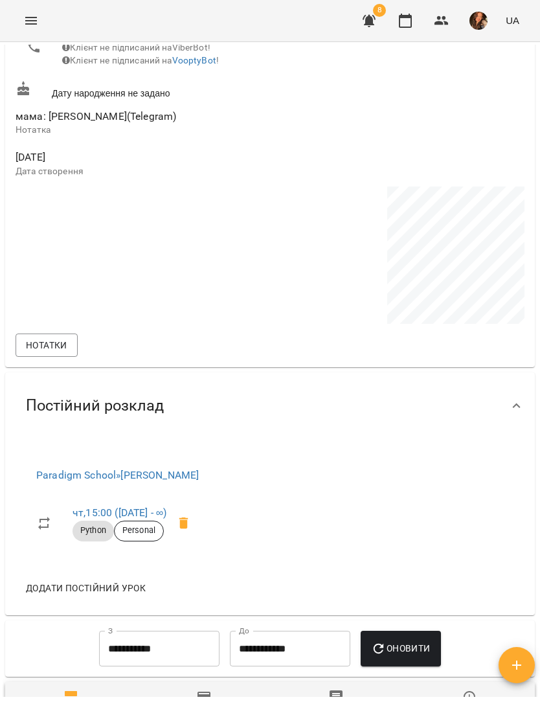
scroll to position [632, 0]
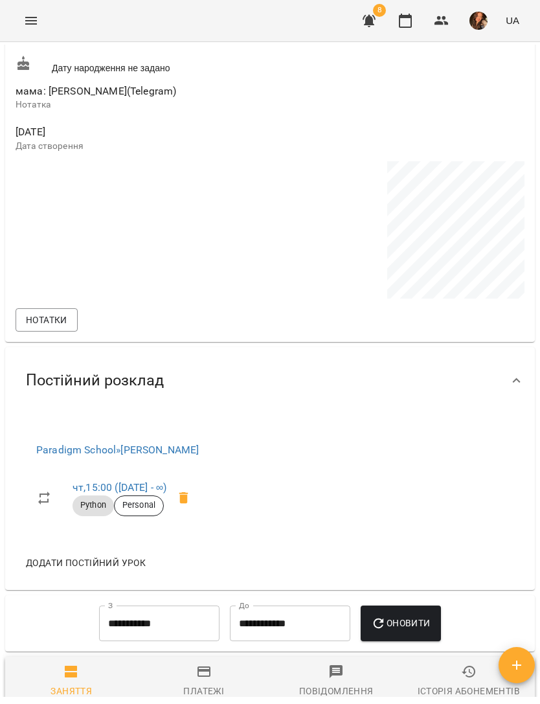
click at [192, 506] on icon at bounding box center [184, 499] width 16 height 16
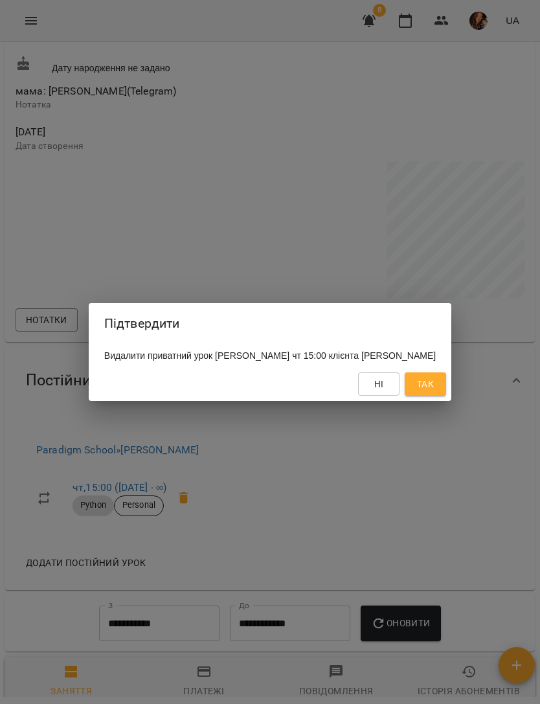
click at [467, 389] on div "Підтвердити Видалити приватний урок [PERSON_NAME] чт 15:00 клієнта [PERSON_NAME]" at bounding box center [270, 352] width 540 height 704
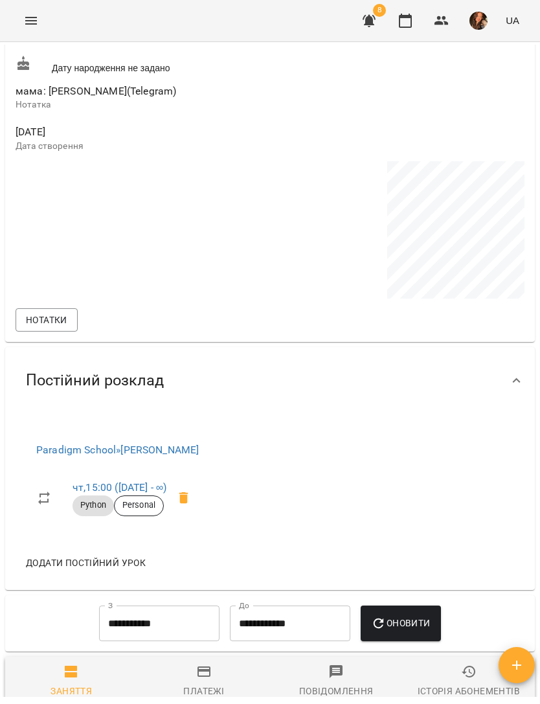
click at [192, 506] on icon at bounding box center [184, 499] width 16 height 16
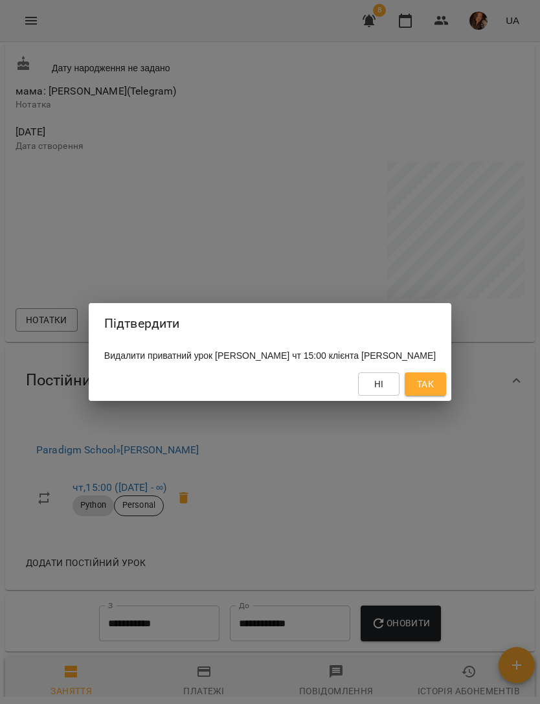
click at [434, 392] on span "Так" at bounding box center [425, 384] width 17 height 16
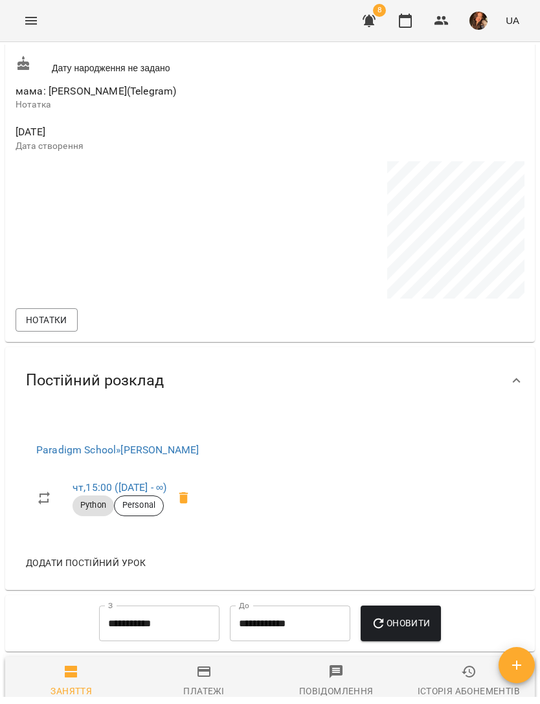
click at [36, 34] on button "Menu" at bounding box center [31, 20] width 31 height 31
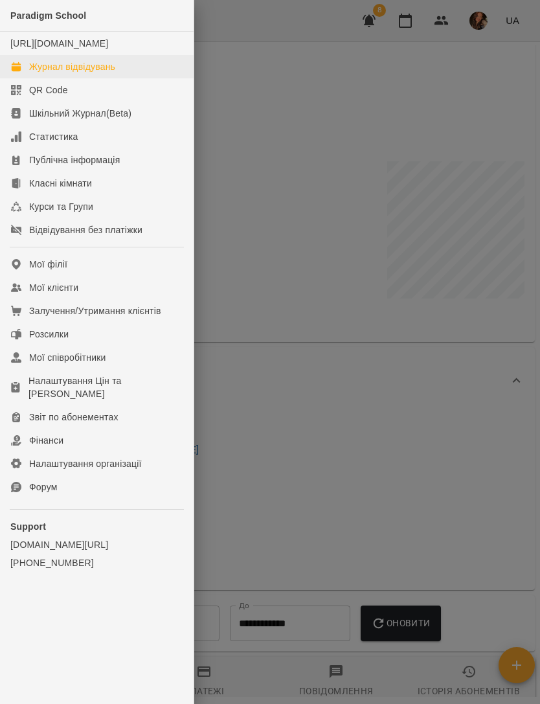
click at [103, 73] on div "Журнал відвідувань" at bounding box center [72, 66] width 86 height 13
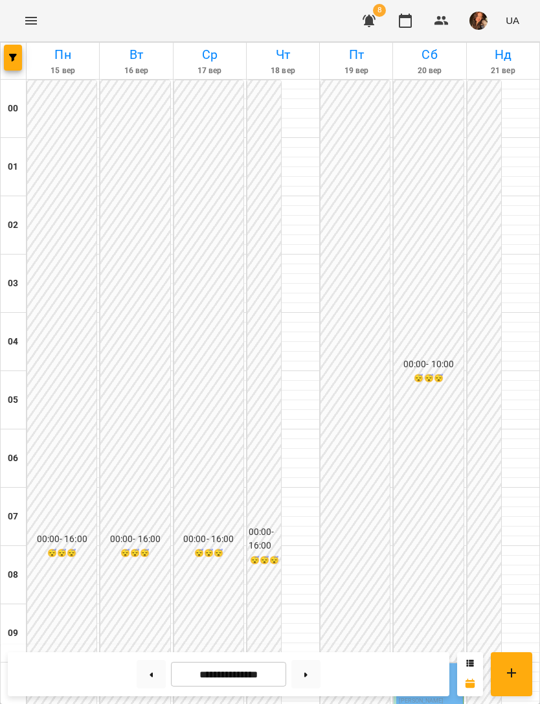
scroll to position [632, 0]
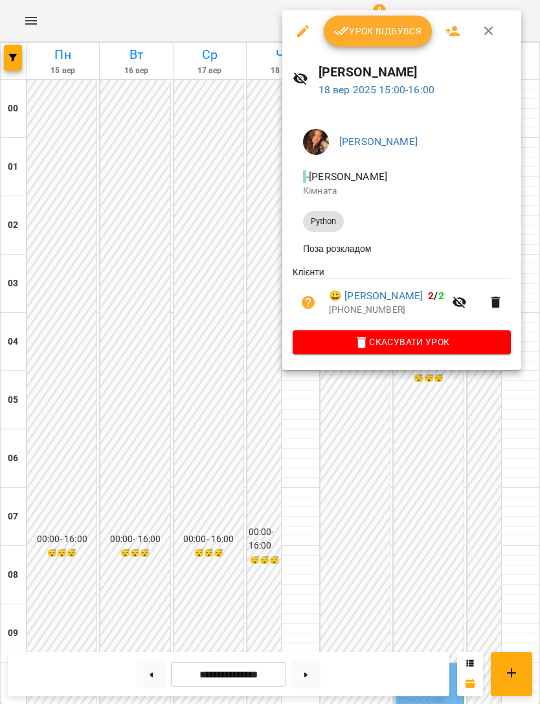
click at [414, 340] on span "Скасувати Урок" at bounding box center [402, 342] width 198 height 16
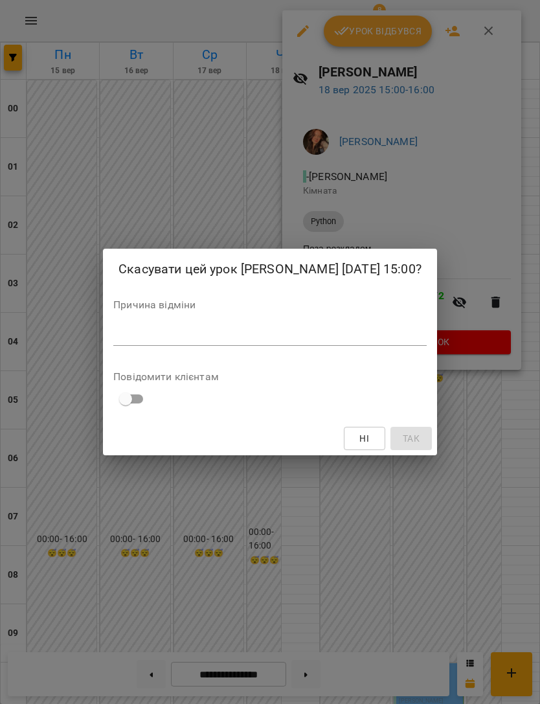
click at [307, 334] on textarea at bounding box center [270, 336] width 314 height 12
click at [267, 336] on textarea at bounding box center [270, 336] width 314 height 12
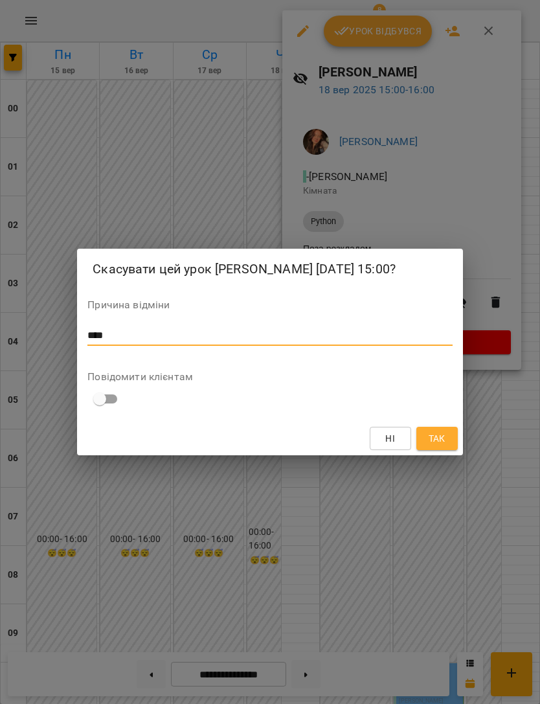
type textarea "****"
click at [442, 432] on span "Так" at bounding box center [437, 439] width 17 height 16
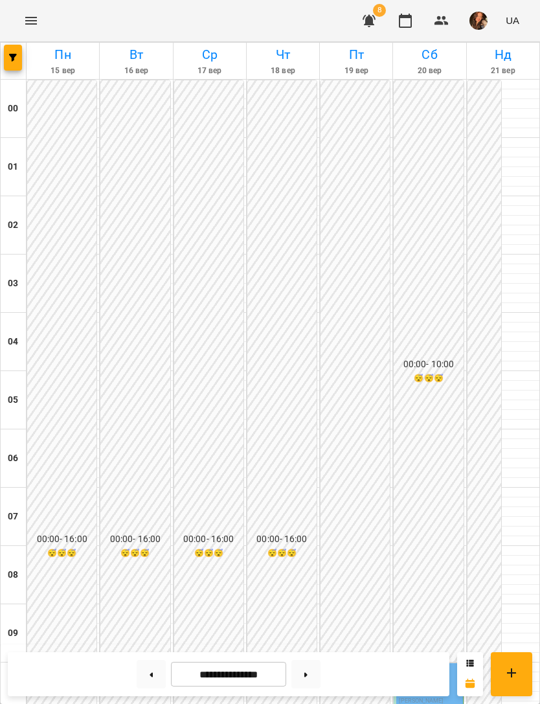
scroll to position [579, 0]
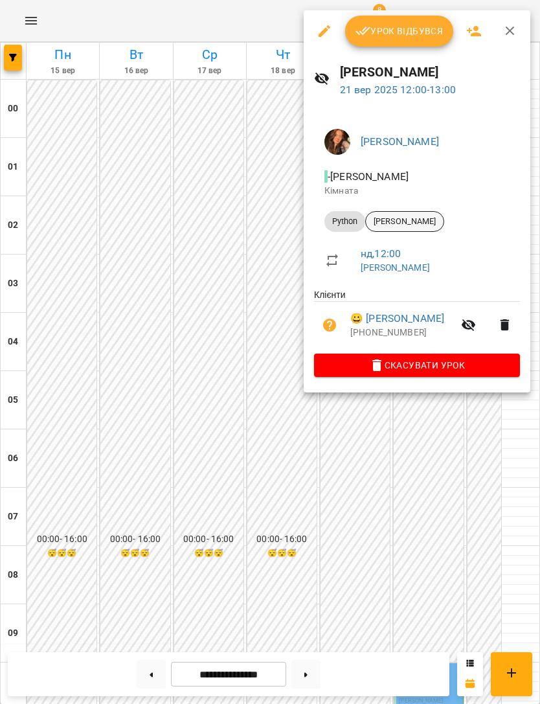
click at [425, 218] on span "[PERSON_NAME]" at bounding box center [405, 222] width 78 height 12
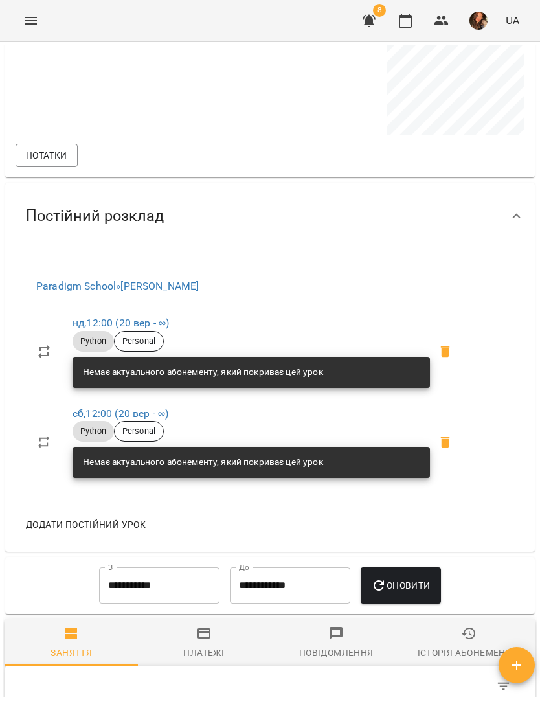
scroll to position [682, 0]
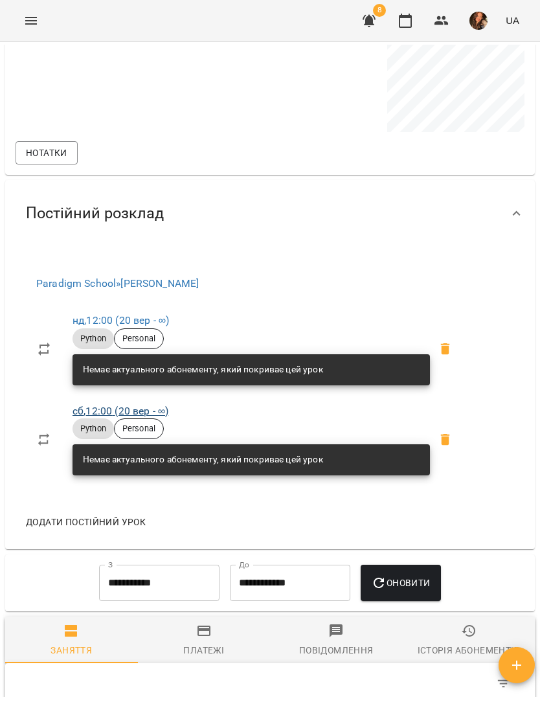
click at [145, 417] on link "сб , 12:00 (20 вер - ∞)" at bounding box center [121, 411] width 96 height 12
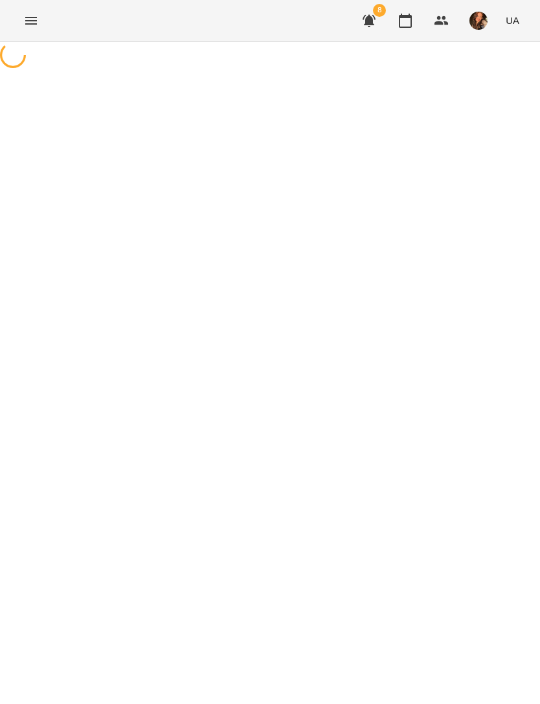
select select "*"
select select "******"
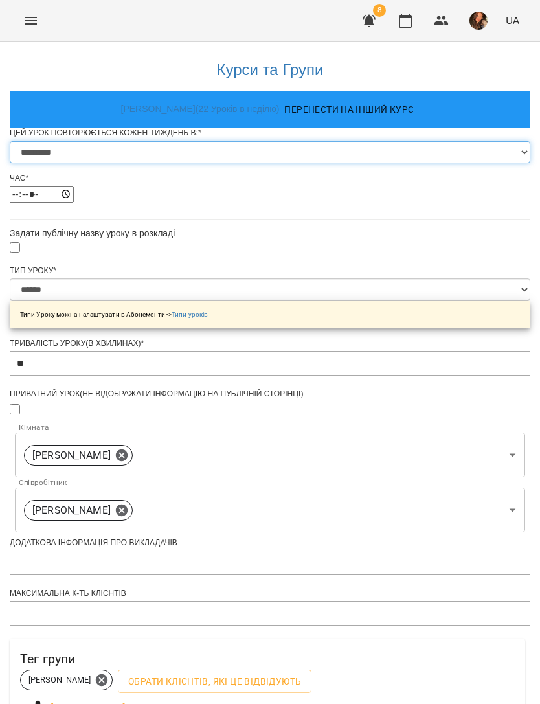
click at [279, 163] on select "********* ******** ****** ****** ******** ****** ******" at bounding box center [270, 152] width 521 height 22
select select "*"
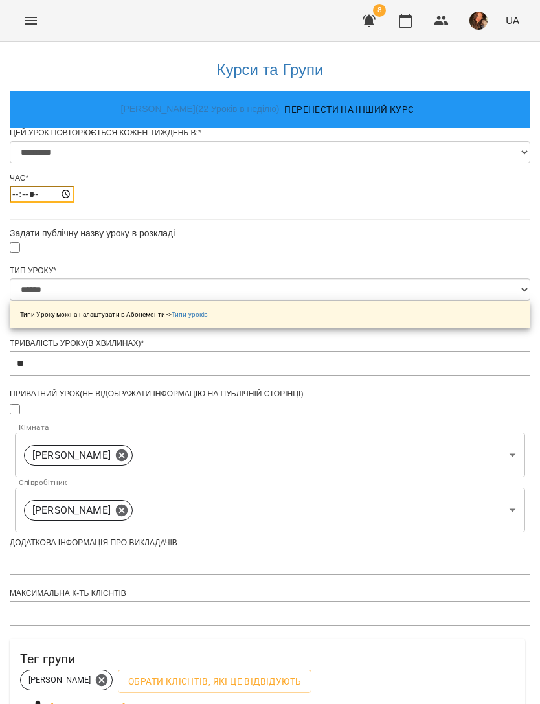
click at [74, 203] on input "*****" at bounding box center [42, 194] width 64 height 17
type input "*****"
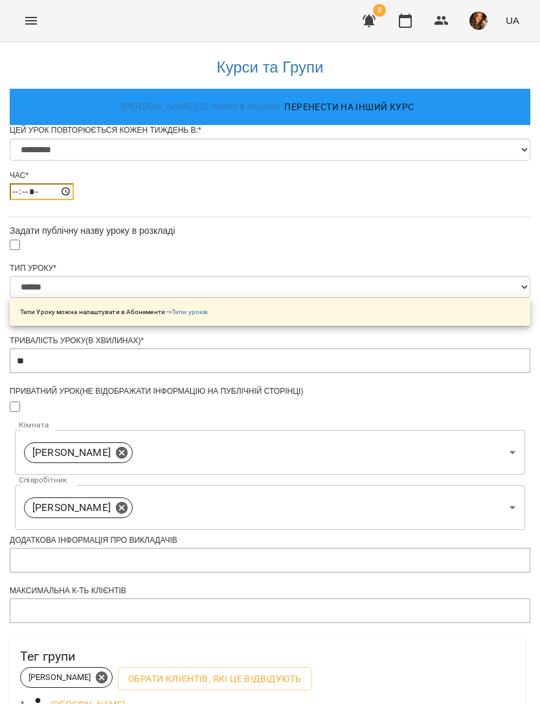
scroll to position [337, 0]
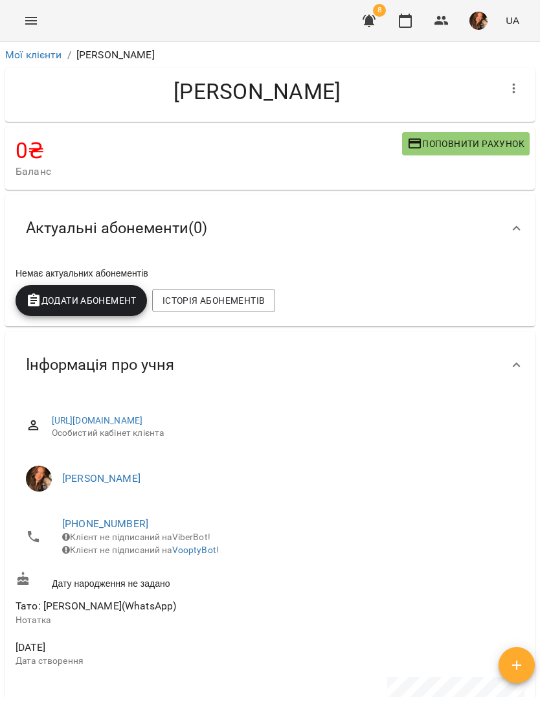
click at [34, 19] on icon "Menu" at bounding box center [31, 21] width 16 height 16
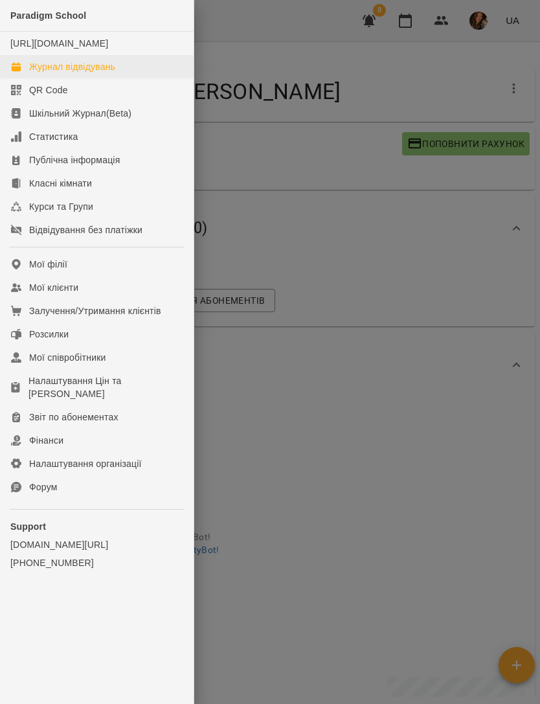
click at [135, 78] on link "Журнал відвідувань" at bounding box center [97, 66] width 194 height 23
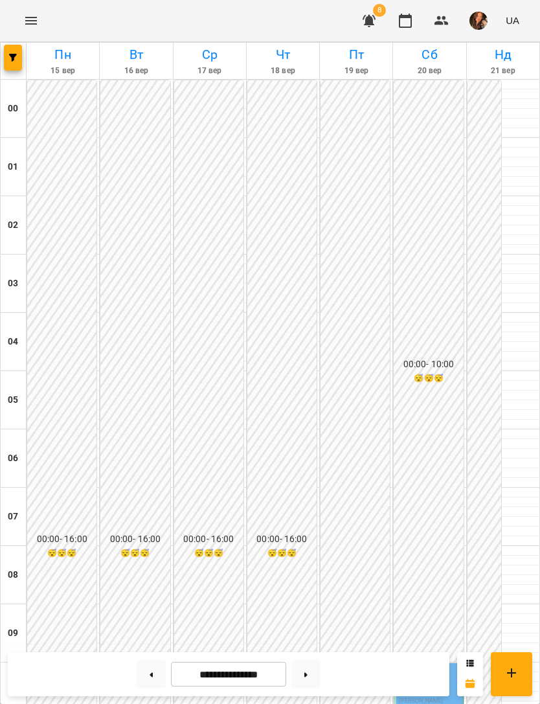
scroll to position [704, 0]
click at [316, 672] on button at bounding box center [306, 674] width 29 height 29
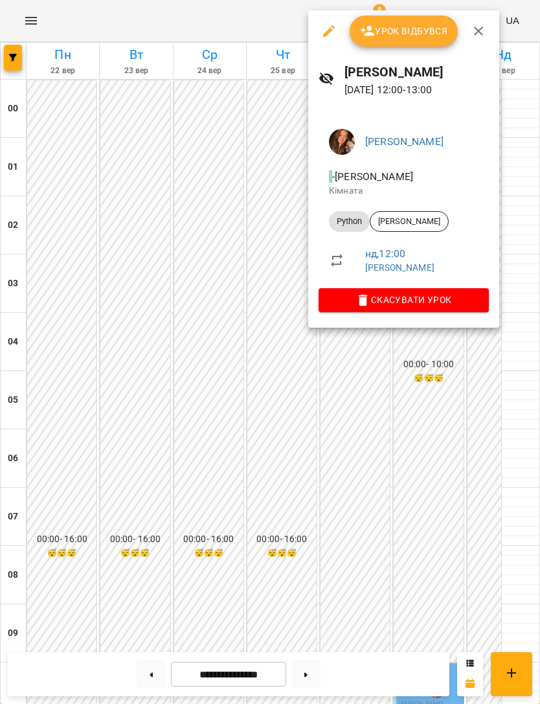
click at [504, 389] on div at bounding box center [270, 352] width 540 height 704
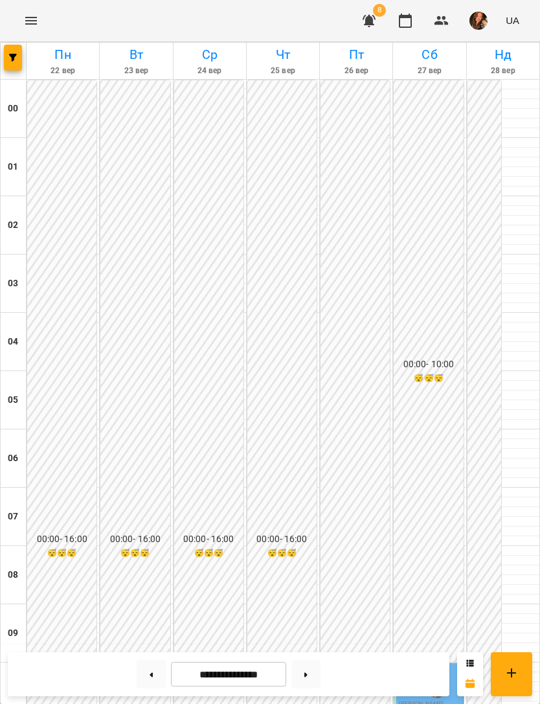
scroll to position [661, 0]
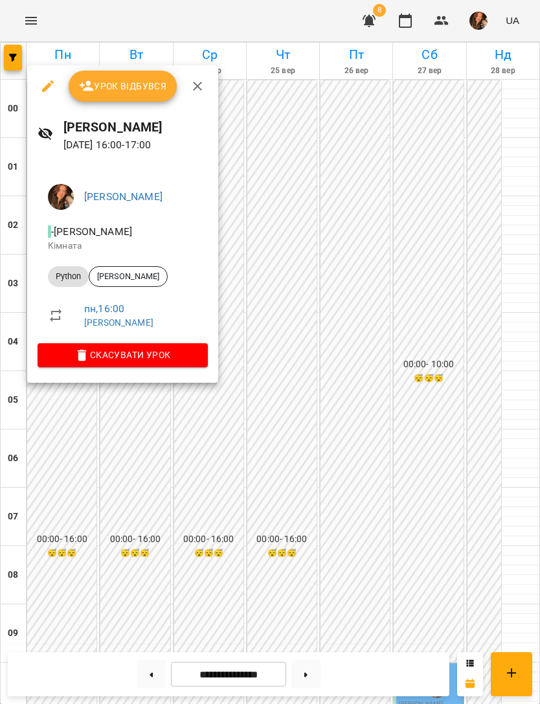
click at [421, 346] on div at bounding box center [270, 352] width 540 height 704
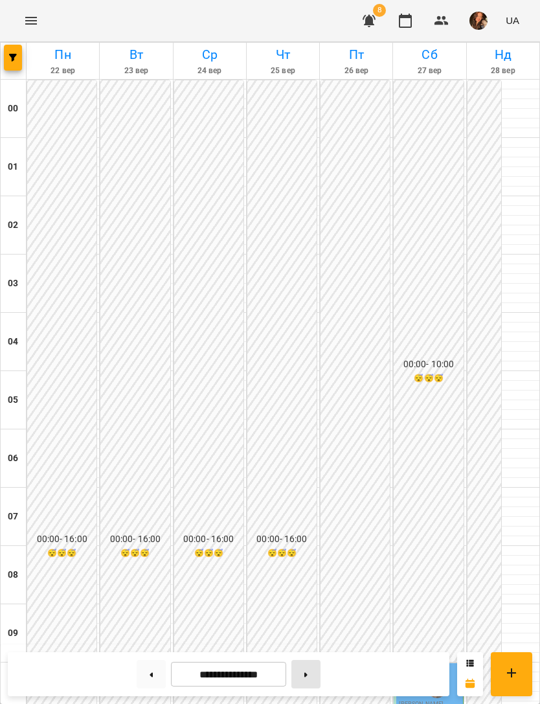
click at [313, 669] on button at bounding box center [306, 674] width 29 height 29
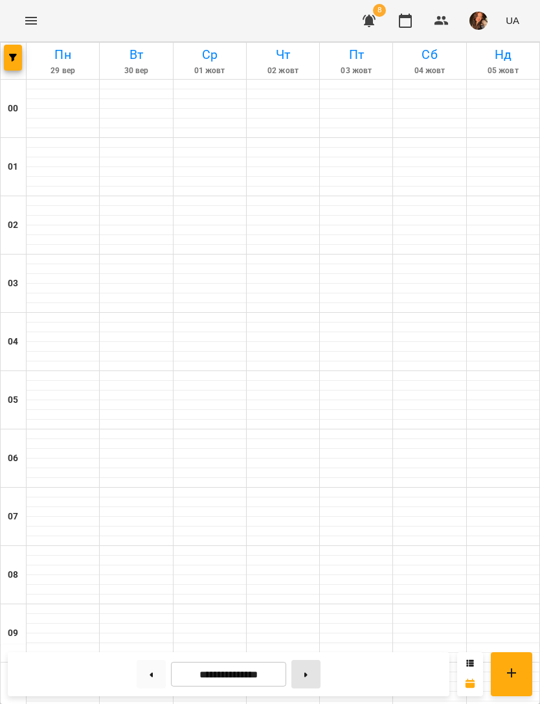
type input "**********"
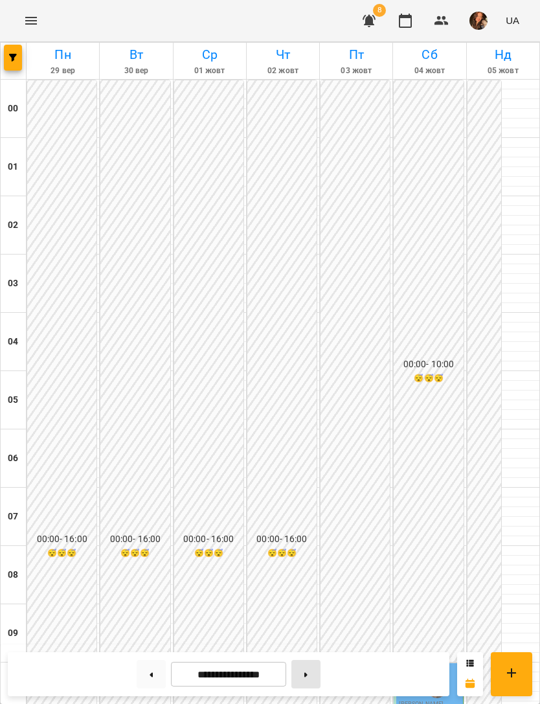
scroll to position [683, 0]
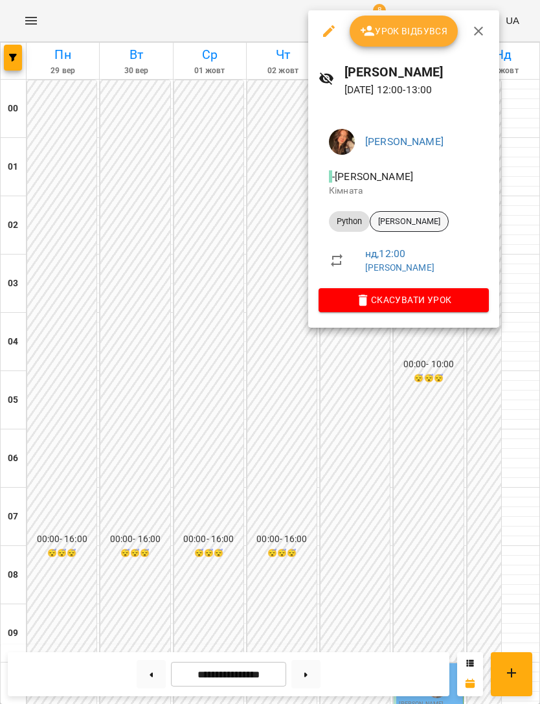
click at [411, 226] on div "[PERSON_NAME]" at bounding box center [409, 221] width 79 height 21
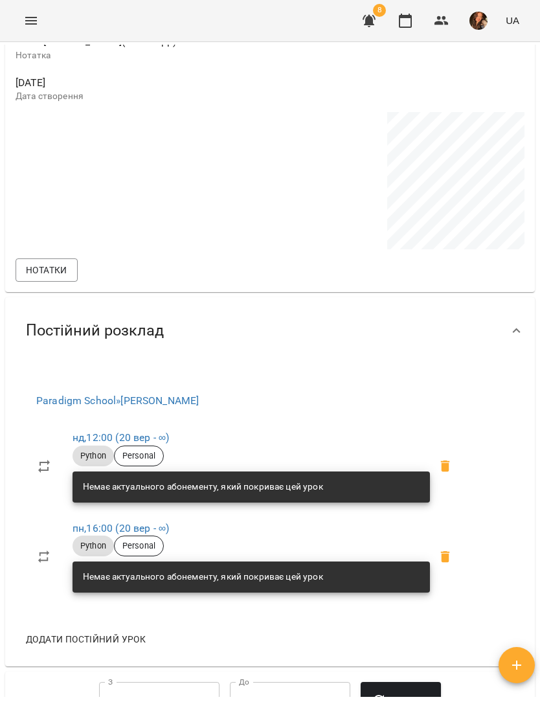
scroll to position [571, 0]
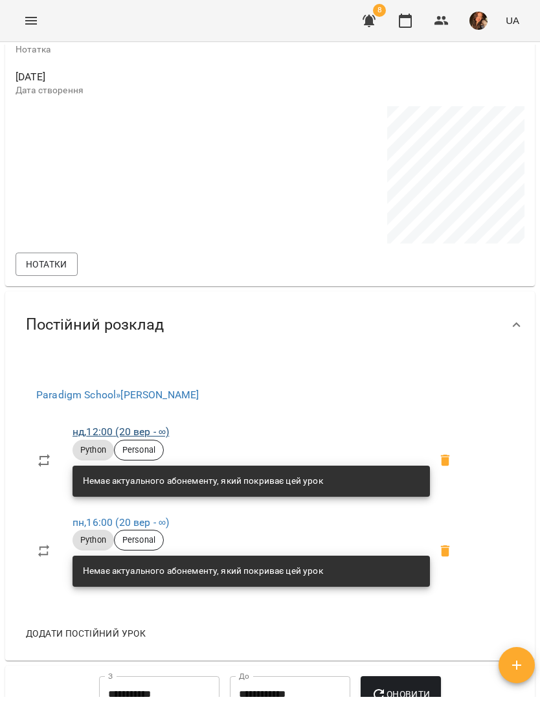
click at [139, 435] on link "нд , 12:00 (20 вер - ∞)" at bounding box center [121, 432] width 97 height 12
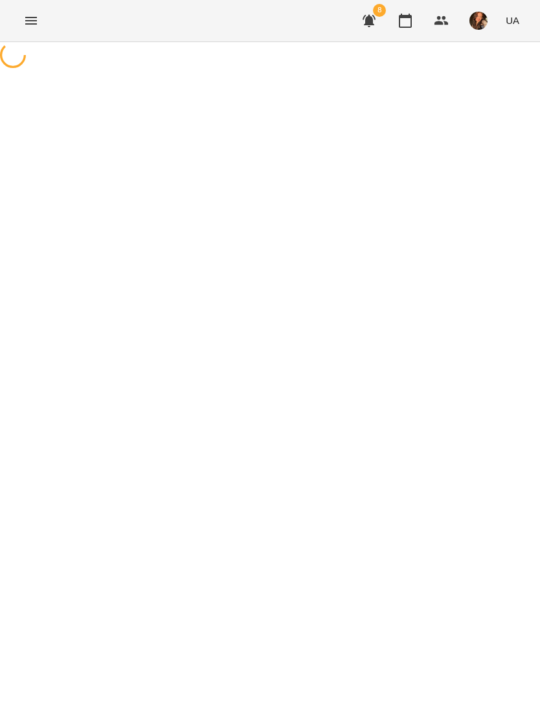
select select "*"
select select "******"
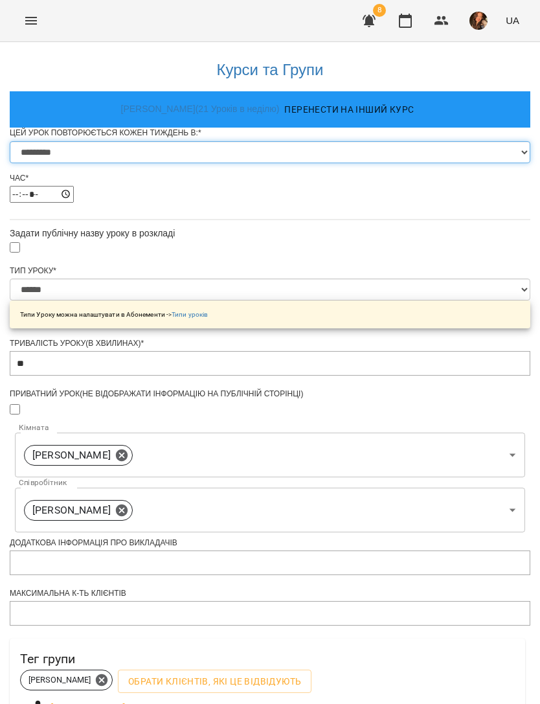
click at [259, 163] on select "********* ******** ****** ****** ******** ****** ******" at bounding box center [270, 152] width 521 height 22
select select "*"
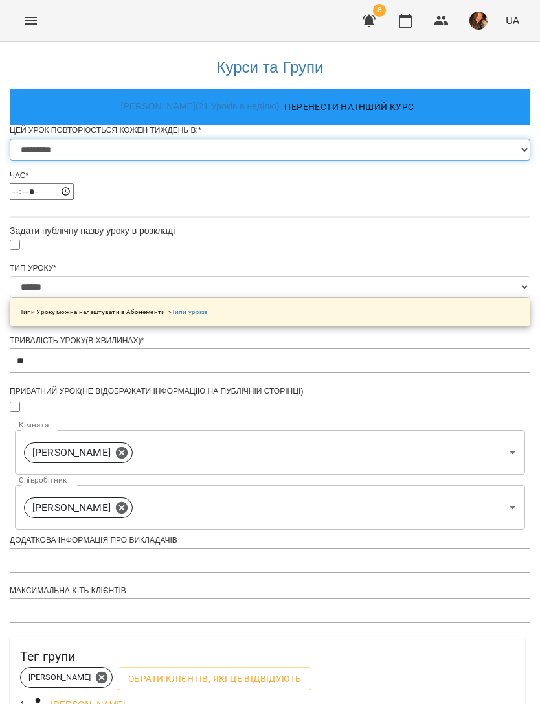
scroll to position [337, 0]
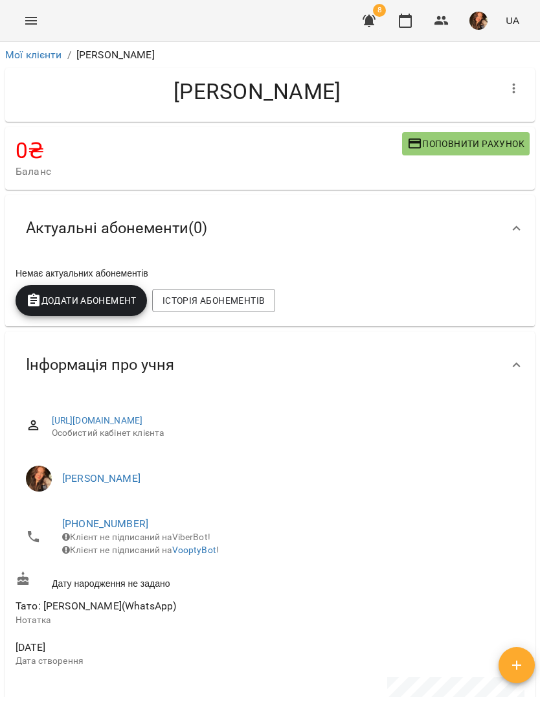
click at [42, 27] on button "Menu" at bounding box center [31, 20] width 31 height 31
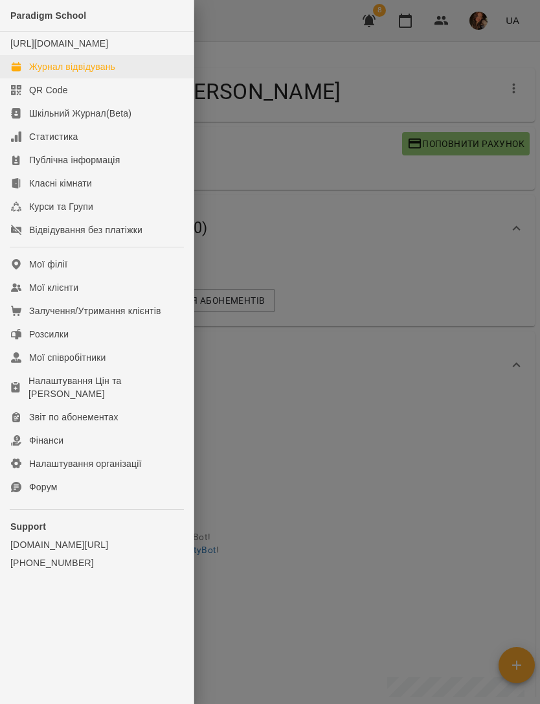
click at [96, 73] on div "Журнал відвідувань" at bounding box center [72, 66] width 86 height 13
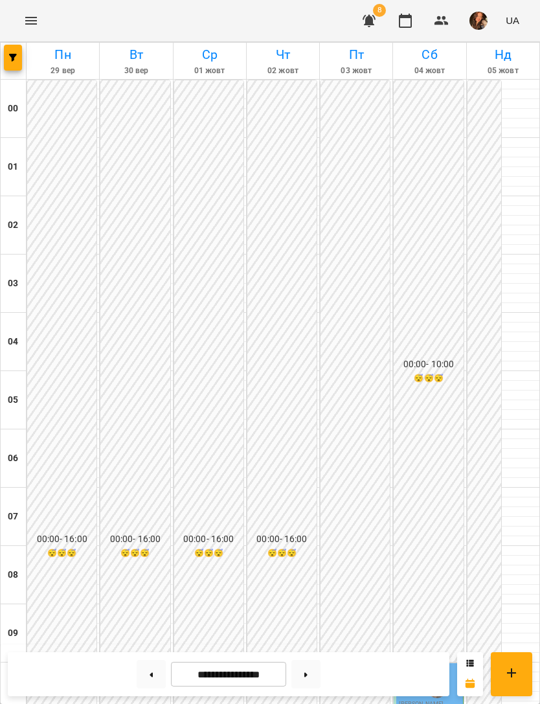
scroll to position [612, 0]
click at [159, 667] on button at bounding box center [151, 674] width 29 height 29
click at [308, 676] on icon at bounding box center [306, 675] width 3 height 5
type input "**********"
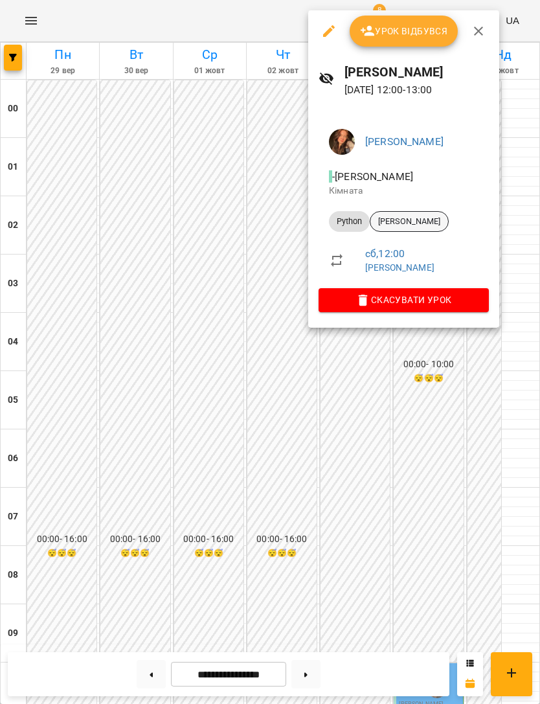
click at [419, 229] on div "[PERSON_NAME]" at bounding box center [409, 221] width 79 height 21
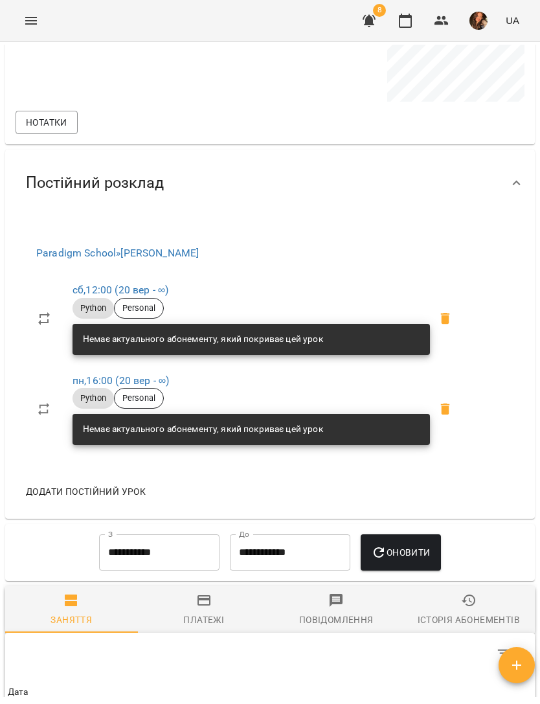
scroll to position [717, 0]
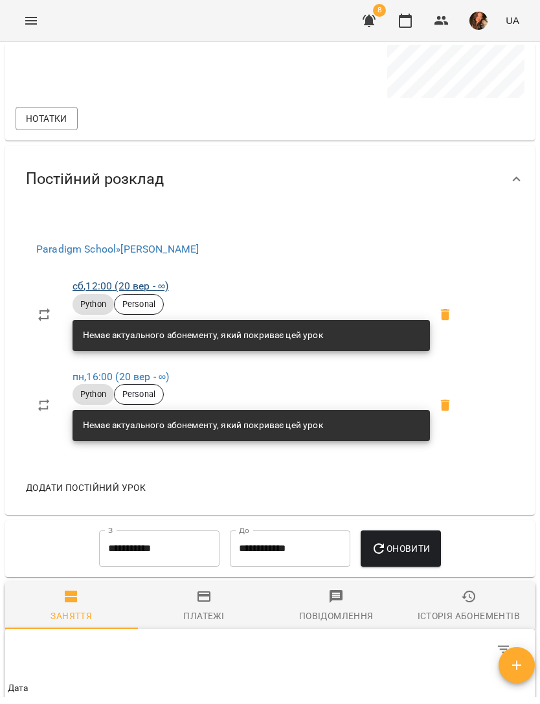
click at [150, 289] on link "сб , 12:00 (20 вер - ∞)" at bounding box center [121, 286] width 96 height 12
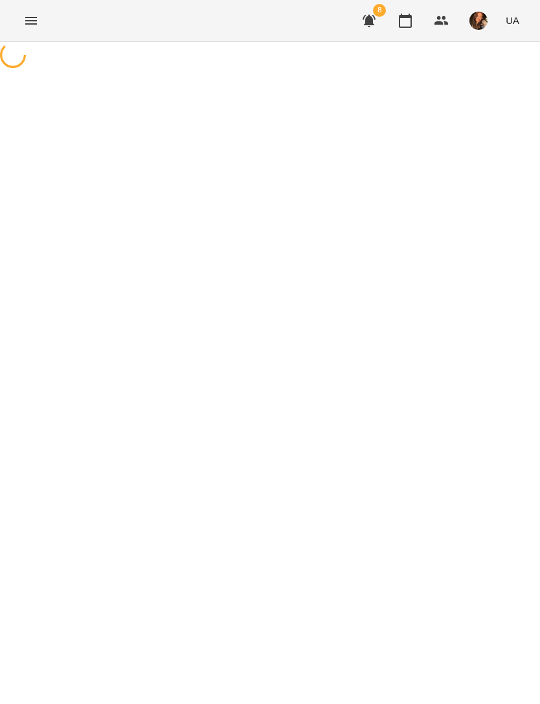
select select "*"
select select "******"
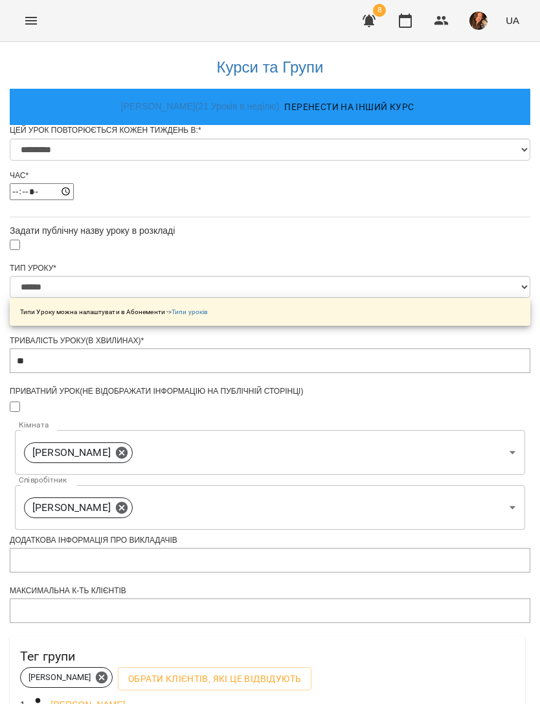
scroll to position [337, 0]
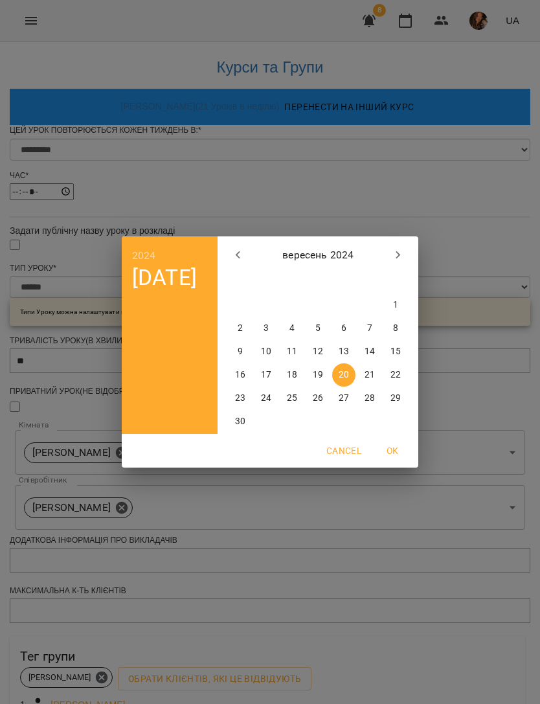
click at [391, 256] on icon "button" at bounding box center [399, 256] width 16 height 16
click at [391, 255] on icon "button" at bounding box center [399, 256] width 16 height 16
click at [396, 250] on icon "button" at bounding box center [399, 256] width 16 height 16
click at [395, 249] on icon "button" at bounding box center [399, 256] width 16 height 16
click at [401, 255] on icon "button" at bounding box center [399, 256] width 16 height 16
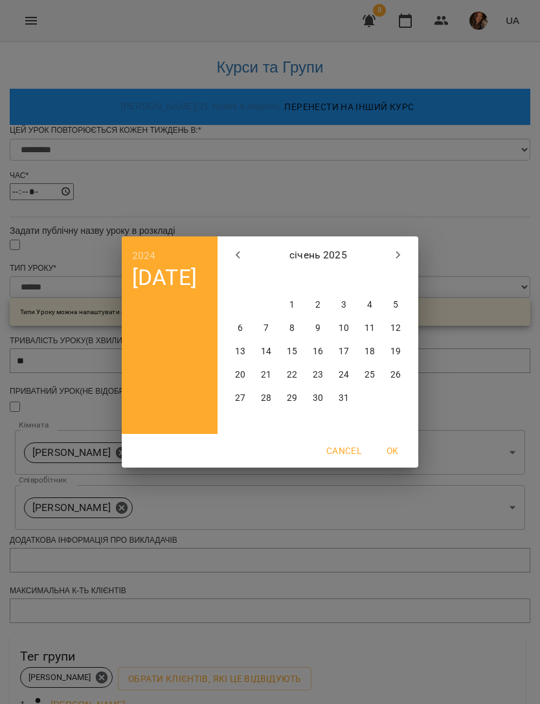
click at [401, 255] on icon "button" at bounding box center [399, 256] width 16 height 16
click at [402, 253] on icon "button" at bounding box center [399, 256] width 16 height 16
click at [401, 252] on icon "button" at bounding box center [399, 256] width 16 height 16
click at [396, 257] on icon "button" at bounding box center [399, 256] width 16 height 16
click at [393, 256] on icon "button" at bounding box center [399, 256] width 16 height 16
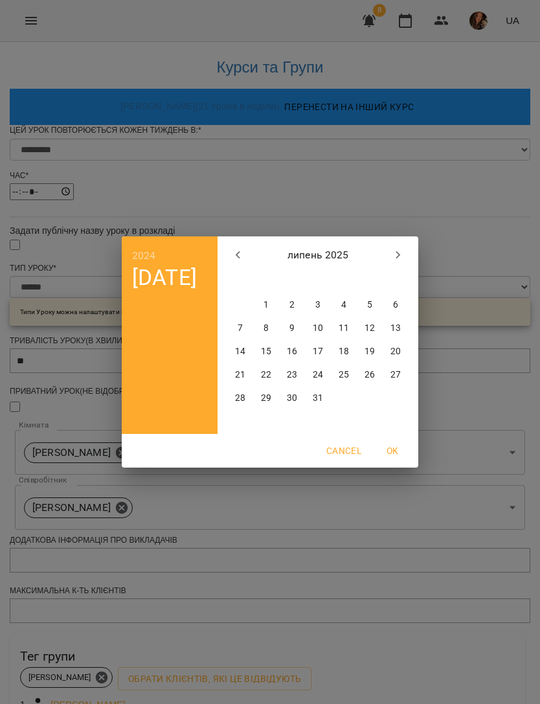
click at [391, 256] on icon "button" at bounding box center [399, 256] width 16 height 16
click at [393, 254] on icon "button" at bounding box center [399, 256] width 16 height 16
click at [392, 255] on icon "button" at bounding box center [399, 256] width 16 height 16
click at [229, 251] on button "button" at bounding box center [238, 255] width 31 height 31
click at [242, 345] on button "15" at bounding box center [240, 351] width 23 height 23
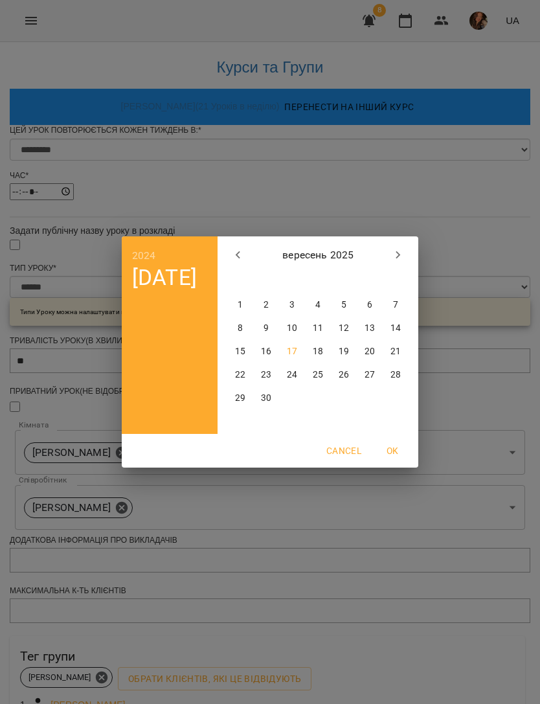
type input "**********"
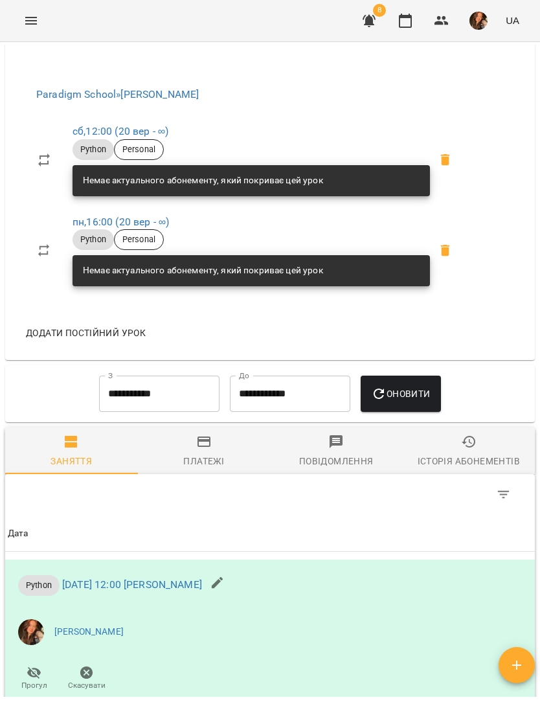
scroll to position [886, 0]
